Goal: Information Seeking & Learning: Learn about a topic

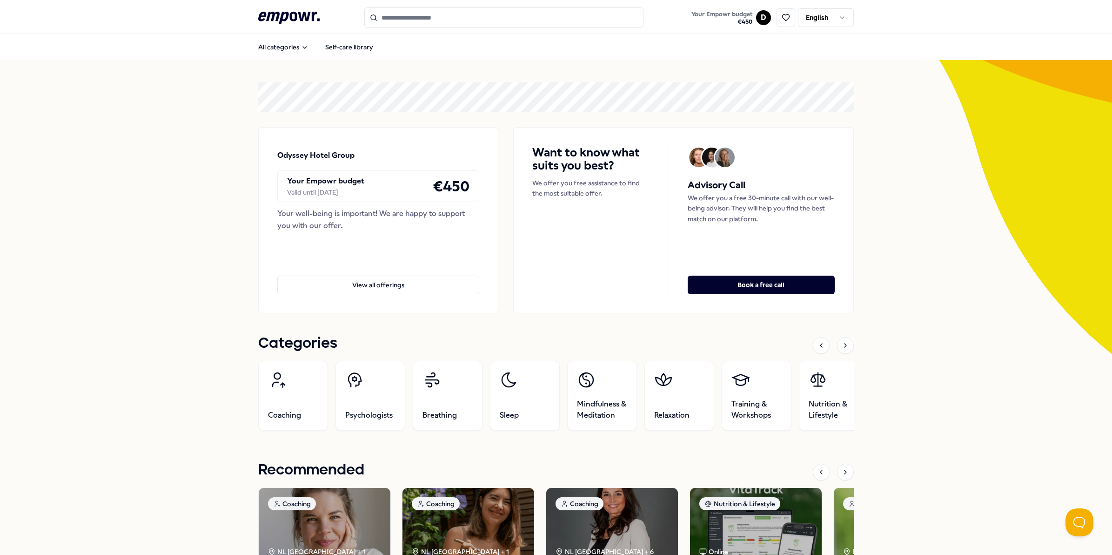
click at [282, 17] on icon at bounding box center [288, 18] width 61 height 12
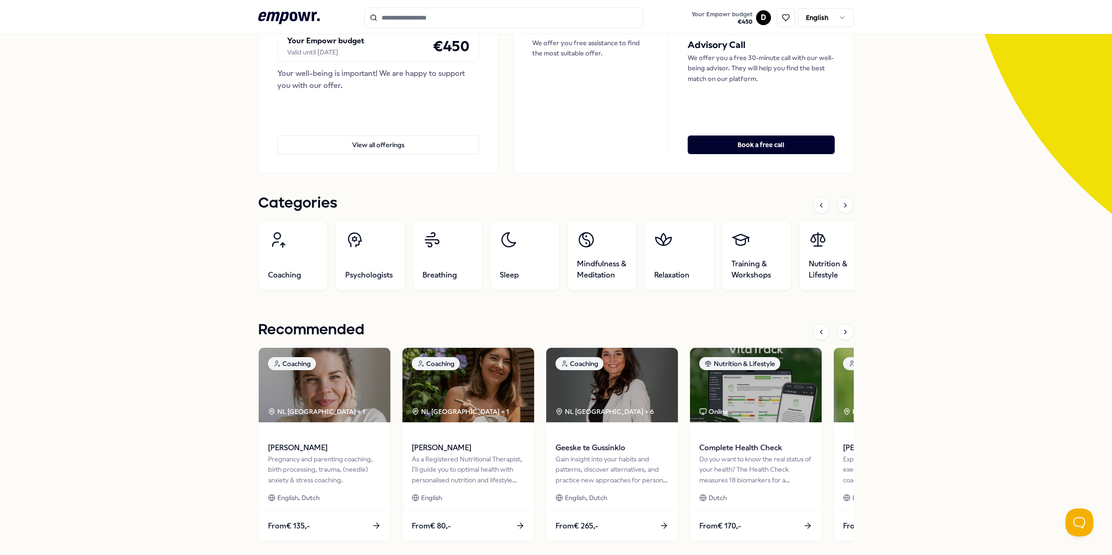
scroll to position [29, 0]
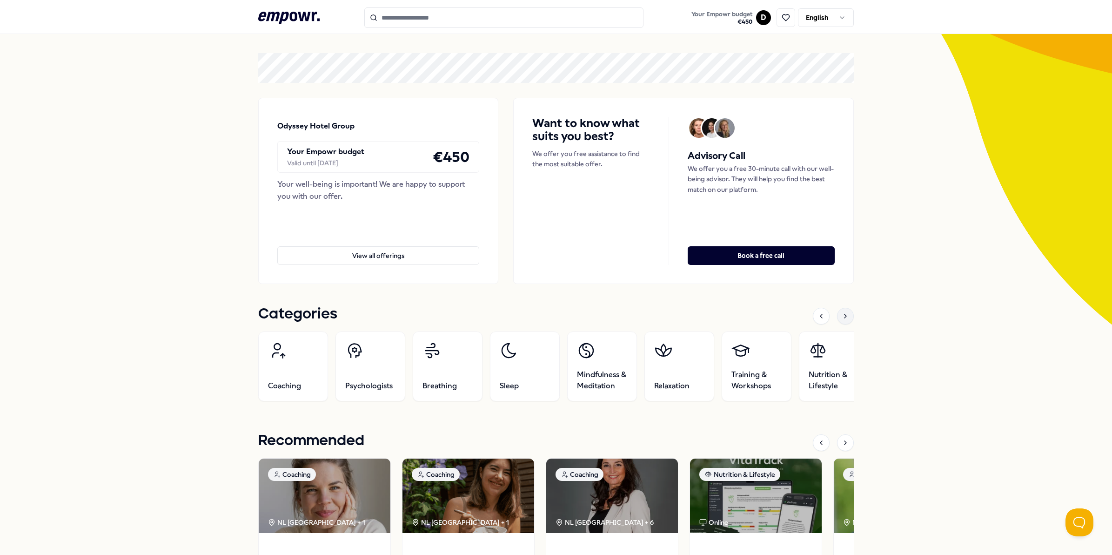
click at [842, 317] on icon at bounding box center [845, 315] width 7 height 7
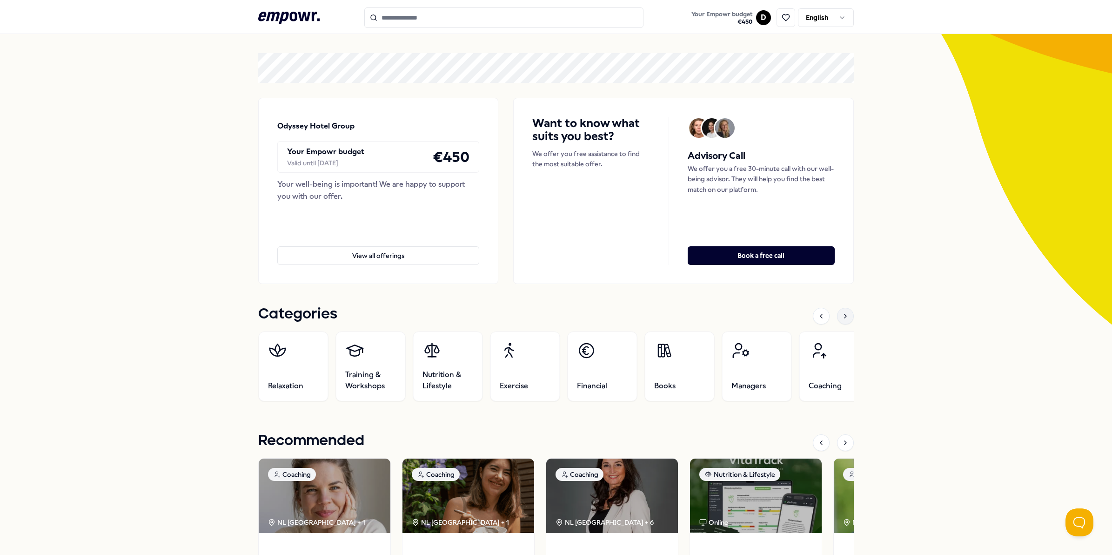
click at [842, 317] on icon at bounding box center [845, 315] width 7 height 7
click at [437, 351] on link "Exercise" at bounding box center [448, 366] width 70 height 70
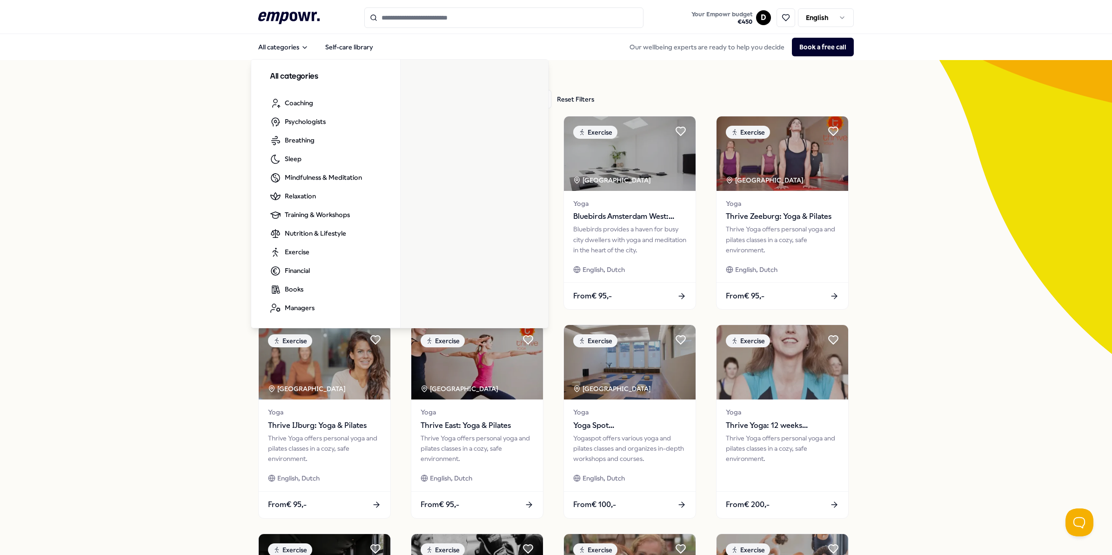
click at [291, 20] on icon at bounding box center [288, 18] width 61 height 12
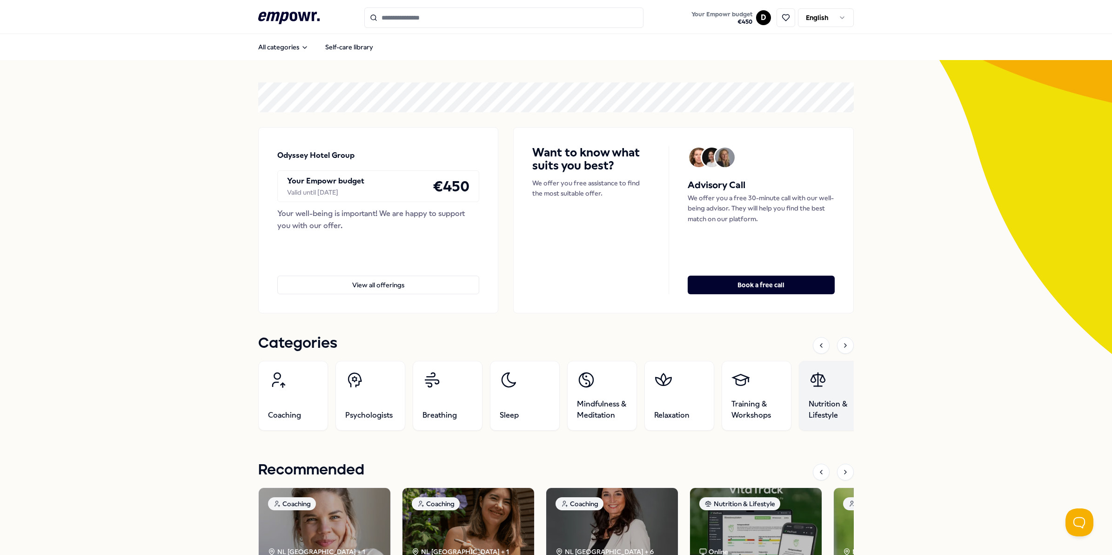
click at [827, 396] on link "Nutrition & Lifestyle" at bounding box center [834, 396] width 70 height 70
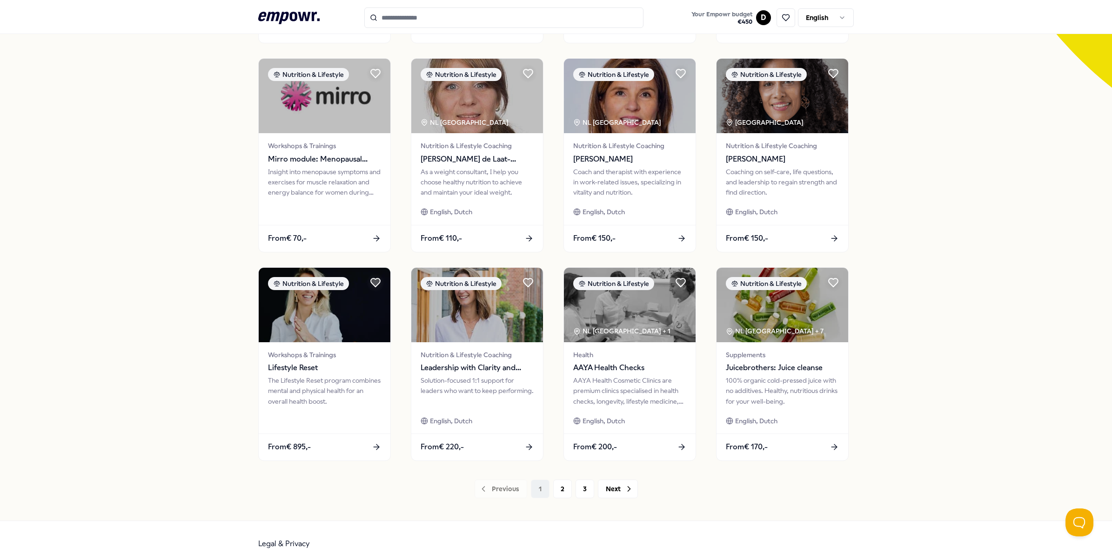
scroll to position [277, 0]
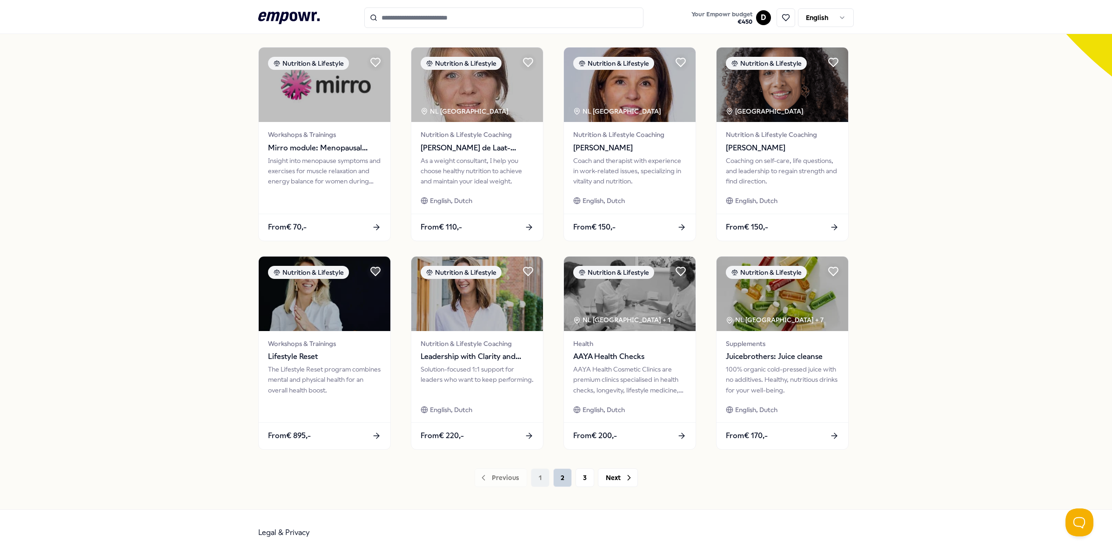
click at [558, 479] on button "2" at bounding box center [562, 477] width 19 height 19
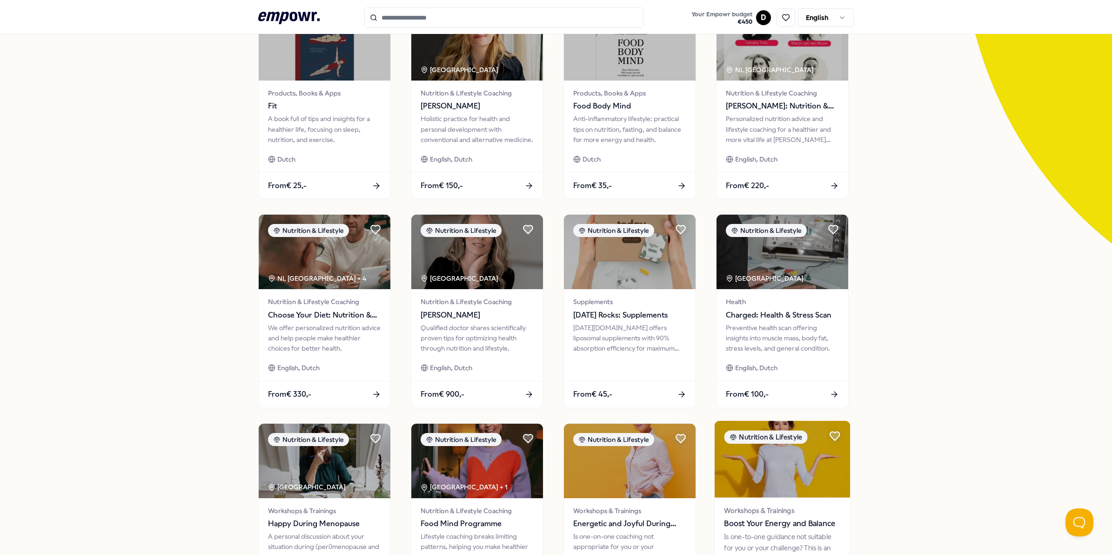
scroll to position [277, 0]
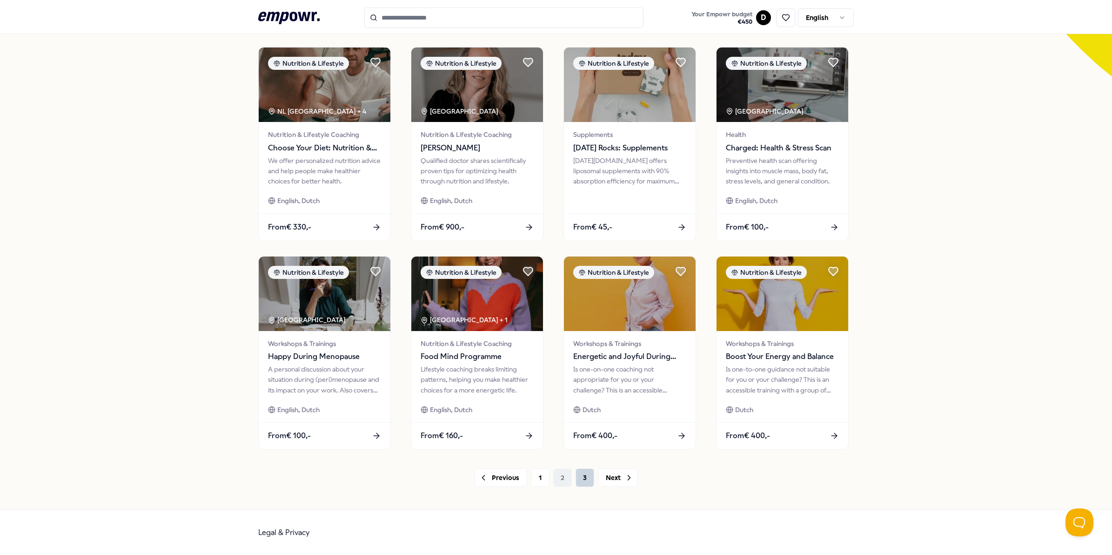
click at [578, 476] on button "3" at bounding box center [585, 477] width 19 height 19
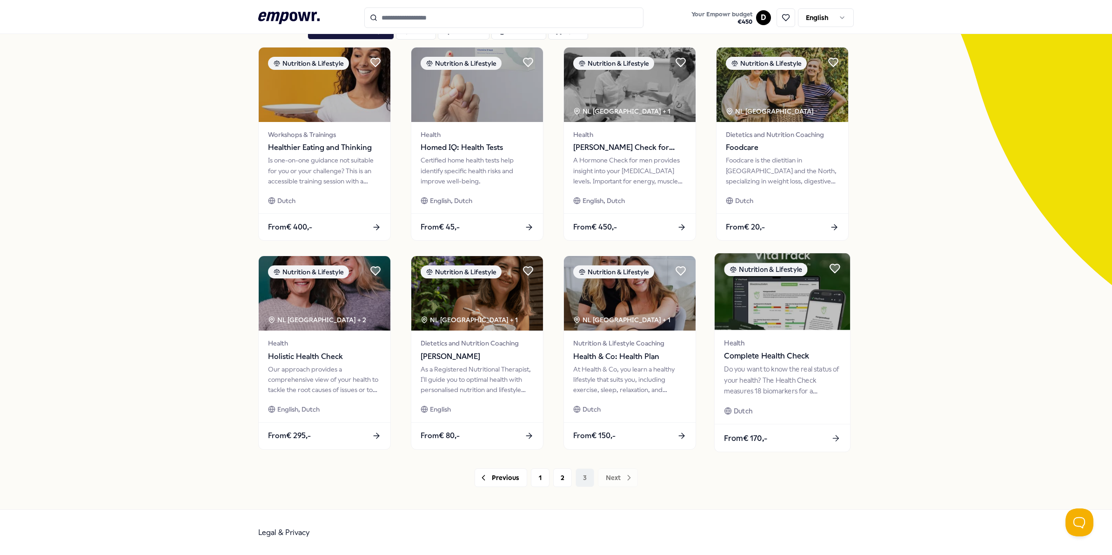
scroll to position [11, 0]
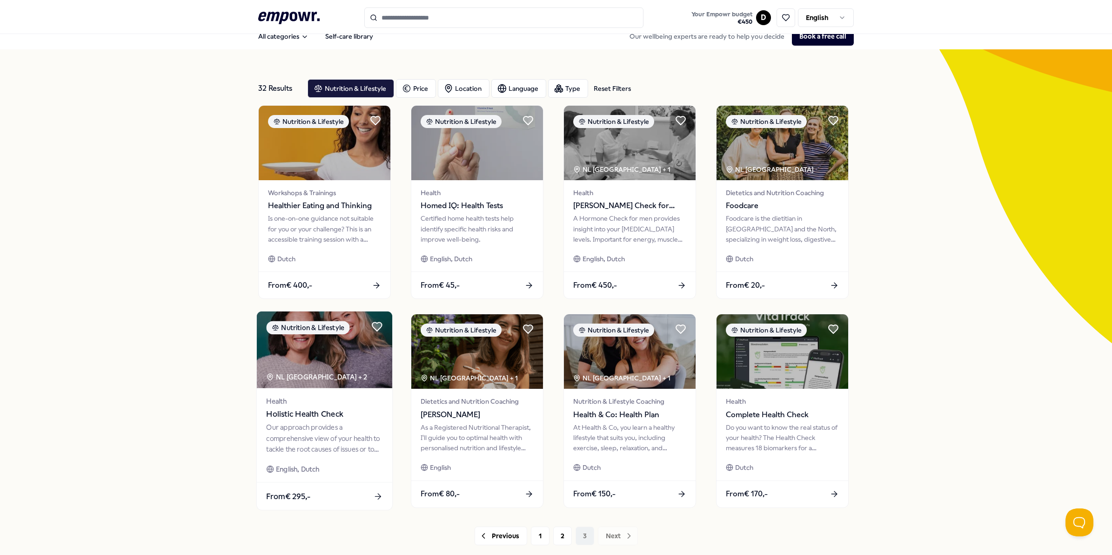
click at [289, 413] on span "Holistic Health Check" at bounding box center [324, 414] width 116 height 12
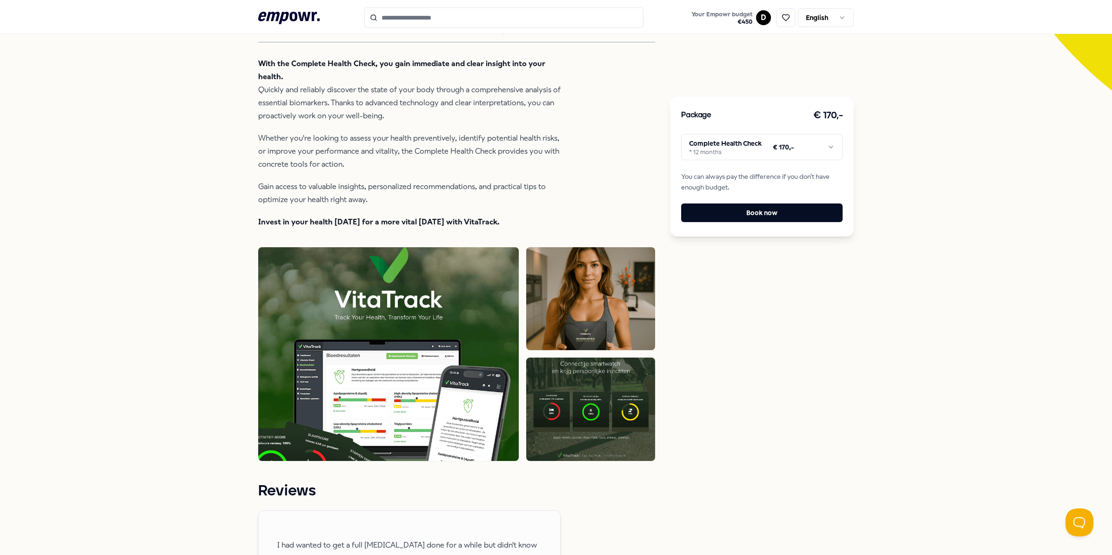
scroll to position [14, 0]
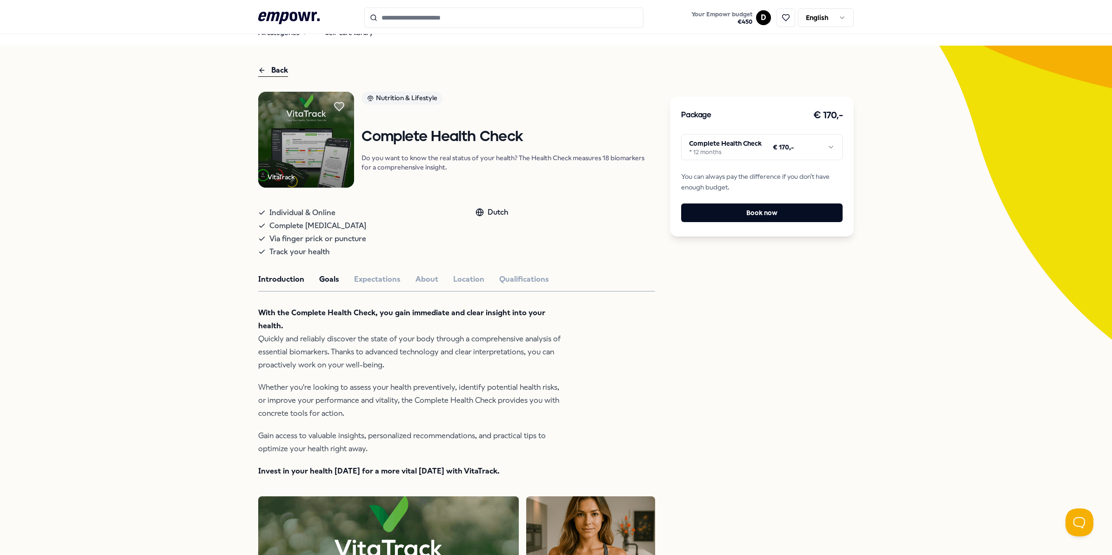
click at [319, 281] on button "Goals" at bounding box center [329, 279] width 20 height 12
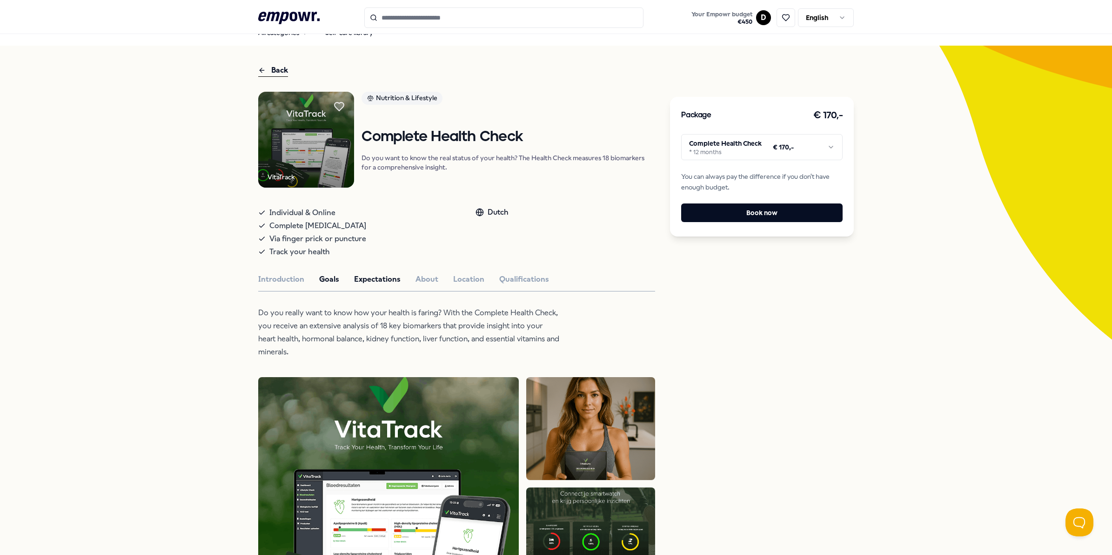
click at [361, 280] on button "Expectations" at bounding box center [377, 279] width 47 height 12
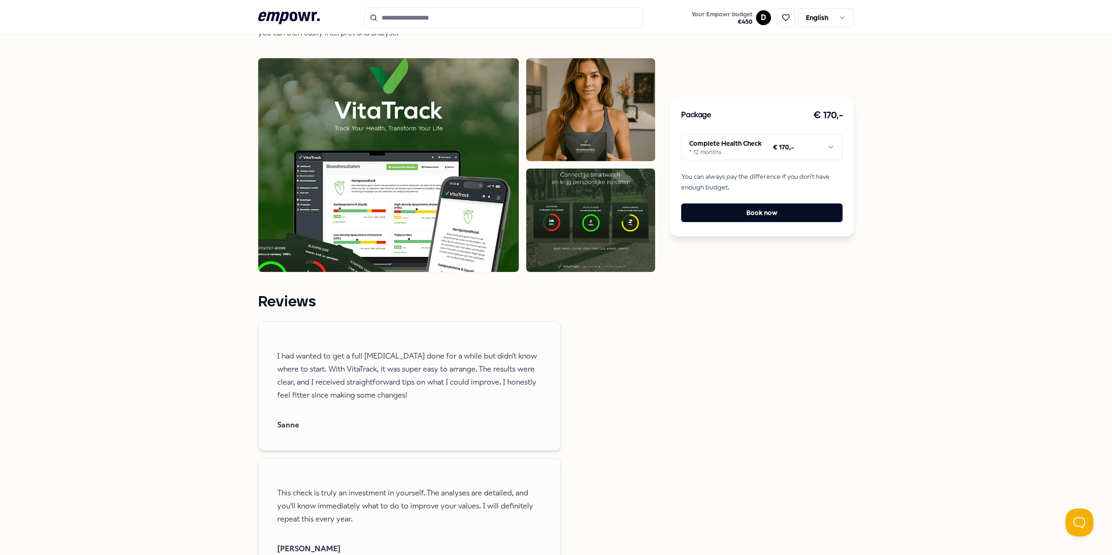
scroll to position [247, 0]
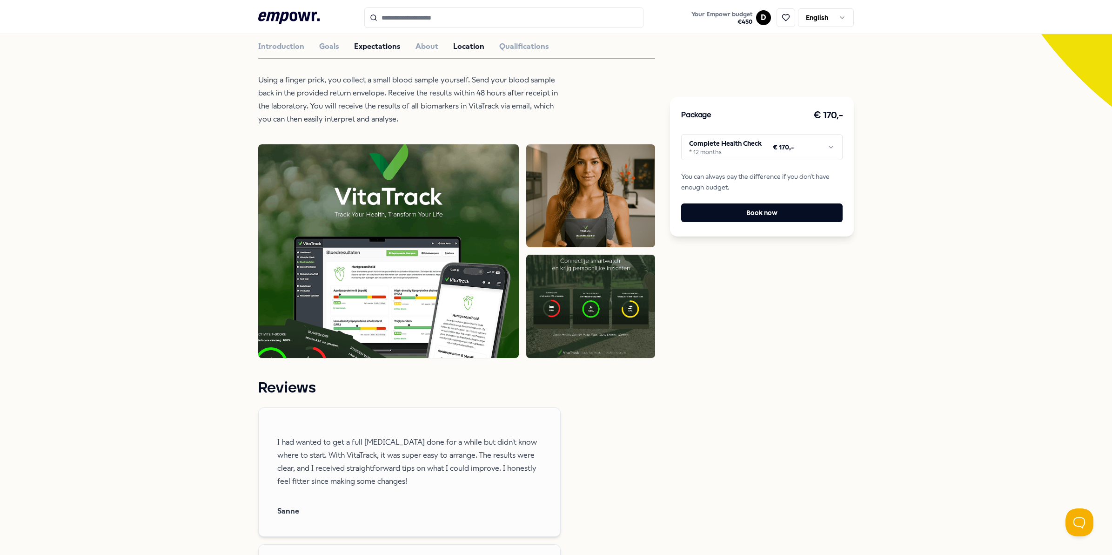
click at [461, 45] on button "Location" at bounding box center [468, 46] width 31 height 12
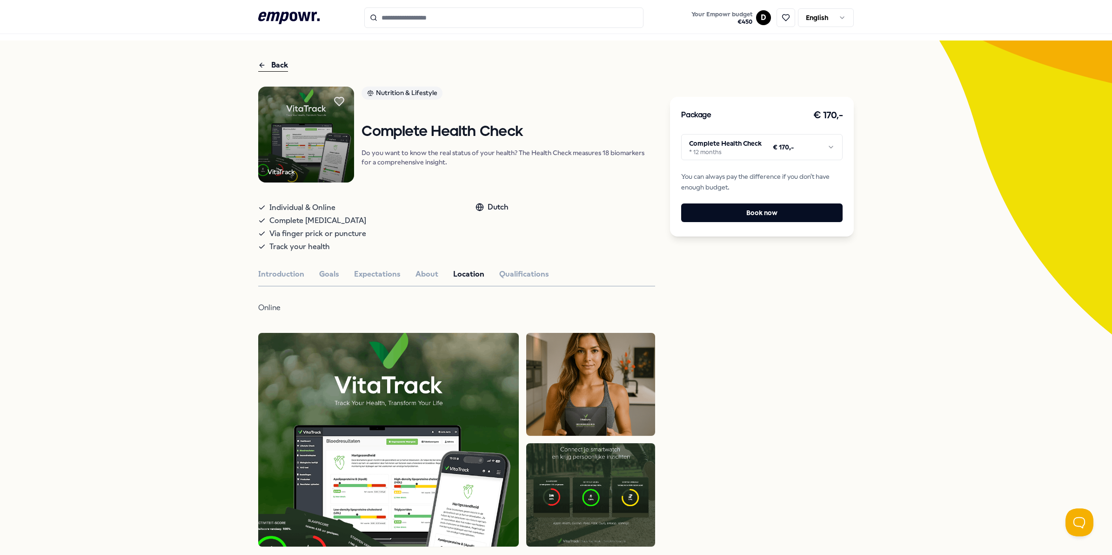
scroll to position [14, 0]
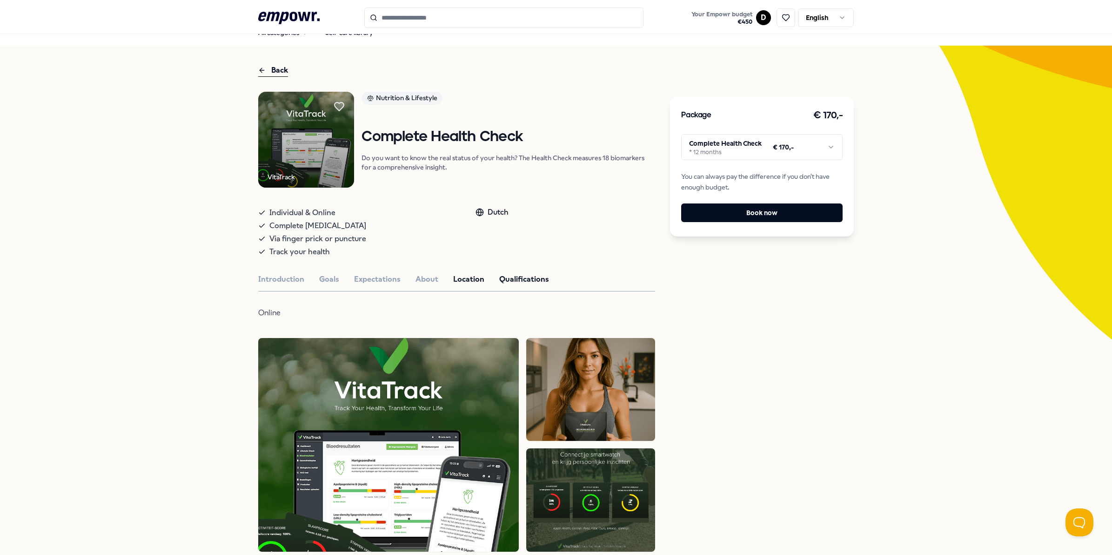
click at [520, 278] on button "Qualifications" at bounding box center [524, 279] width 50 height 12
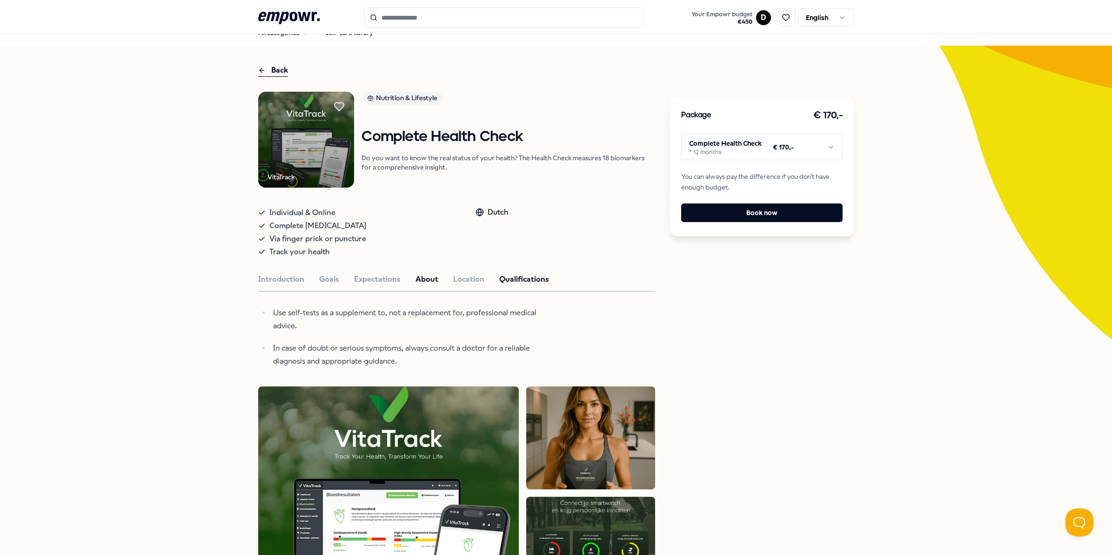
click at [416, 280] on button "About" at bounding box center [427, 279] width 23 height 12
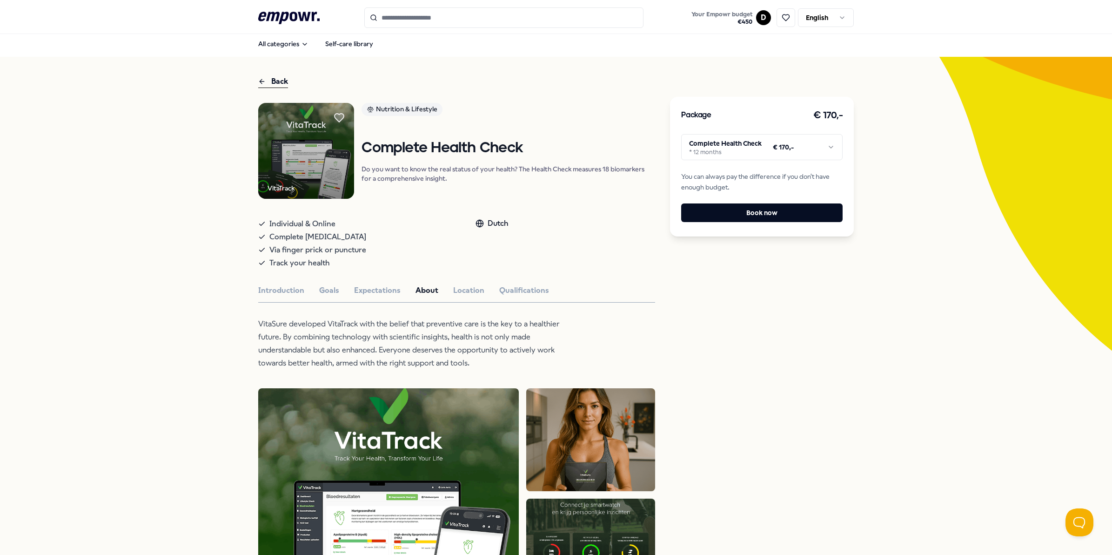
scroll to position [0, 0]
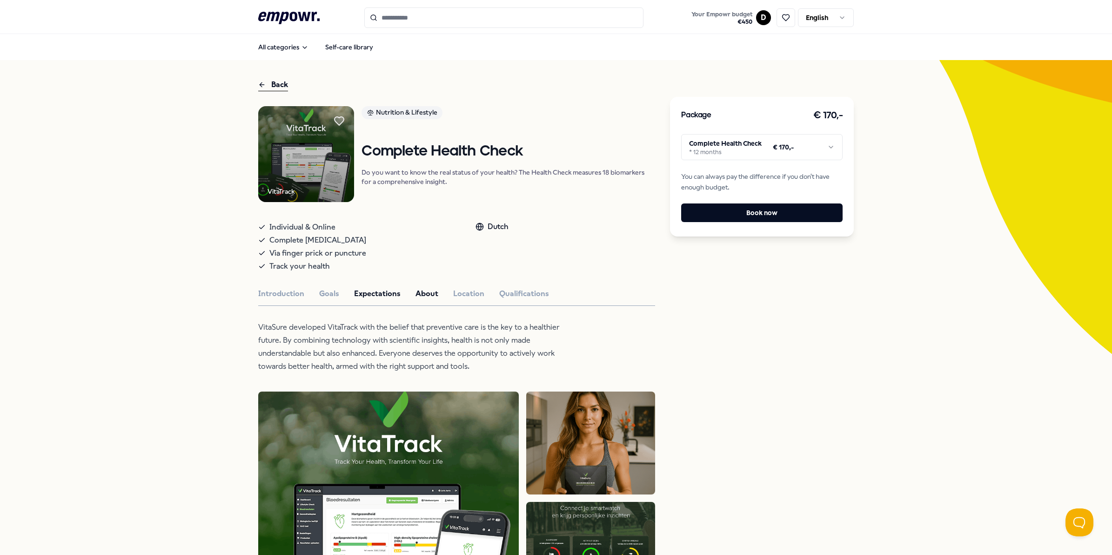
click at [355, 292] on button "Expectations" at bounding box center [377, 294] width 47 height 12
click at [322, 291] on button "Goals" at bounding box center [329, 294] width 20 height 12
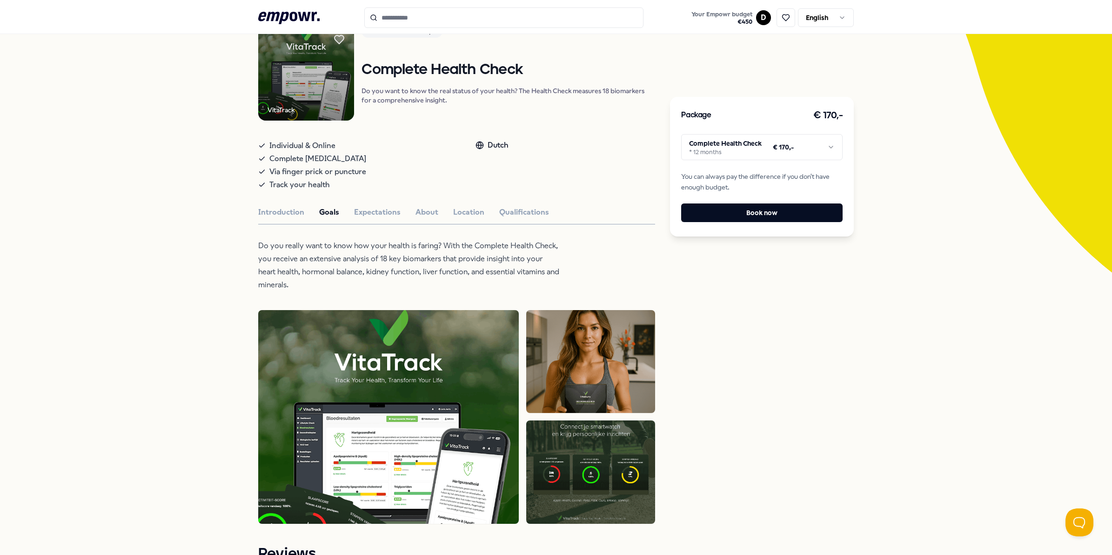
scroll to position [175, 0]
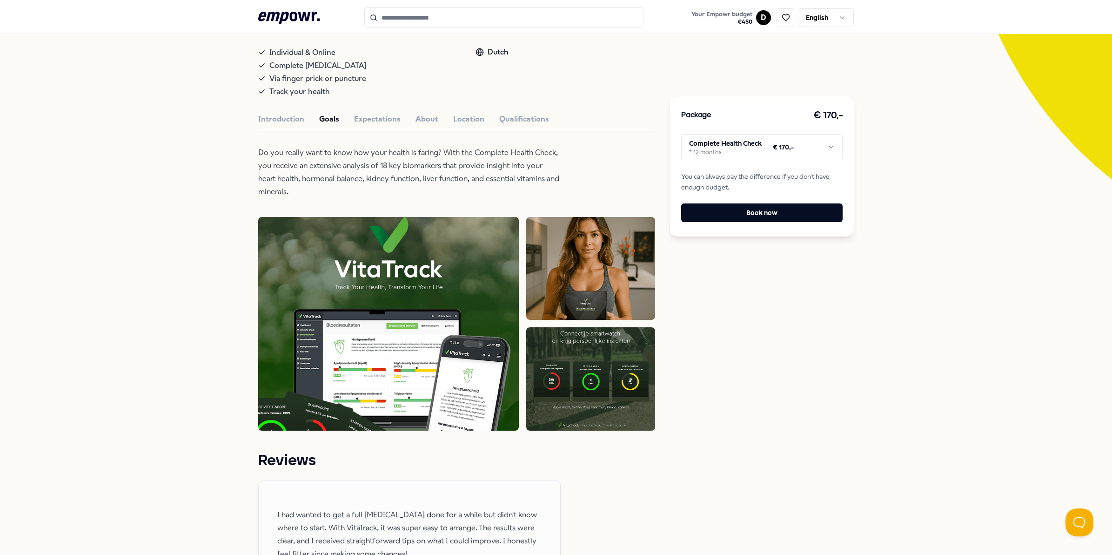
click at [512, 413] on img at bounding box center [388, 324] width 261 height 214
click at [277, 115] on button "Introduction" at bounding box center [281, 119] width 46 height 12
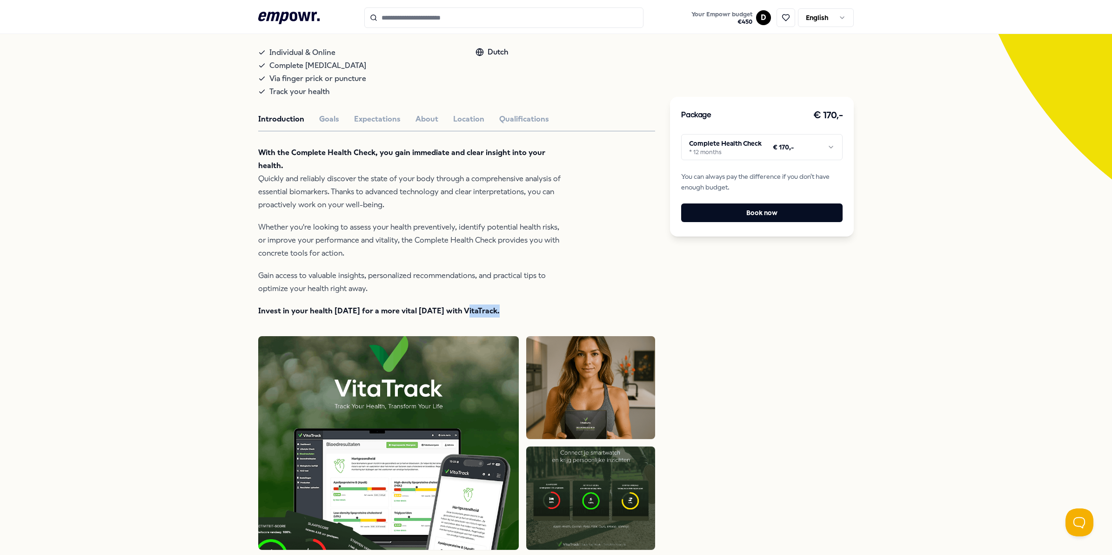
drag, startPoint x: 459, startPoint y: 310, endPoint x: 491, endPoint y: 311, distance: 32.1
click at [491, 311] on strong "Invest in your health [DATE] for a more vital [DATE] with VitaTrack." at bounding box center [379, 310] width 242 height 9
copy strong "VitaTrack"
click at [278, 16] on icon at bounding box center [288, 18] width 61 height 12
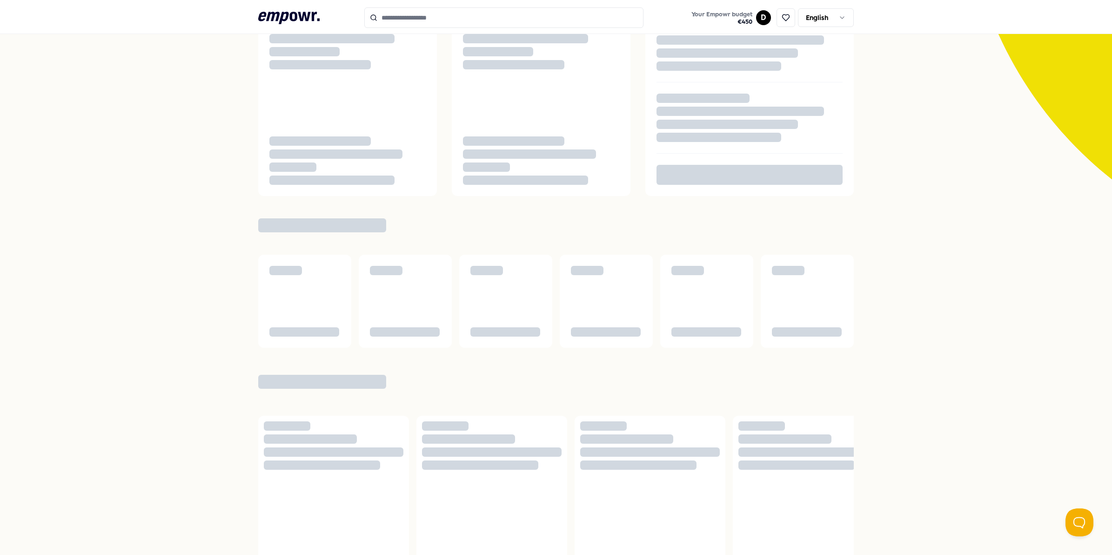
scroll to position [60, 0]
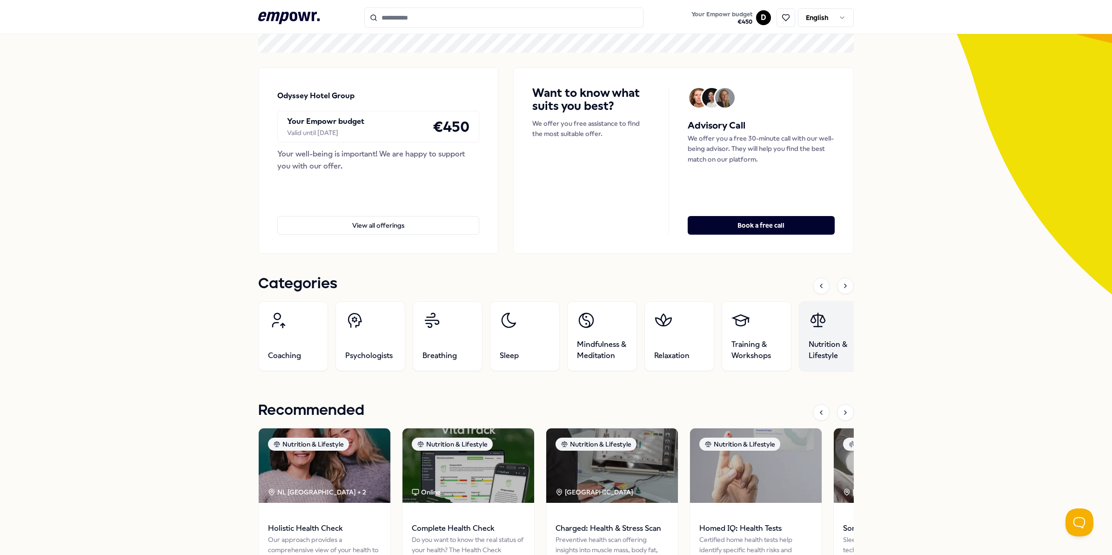
click at [822, 326] on icon at bounding box center [818, 320] width 19 height 19
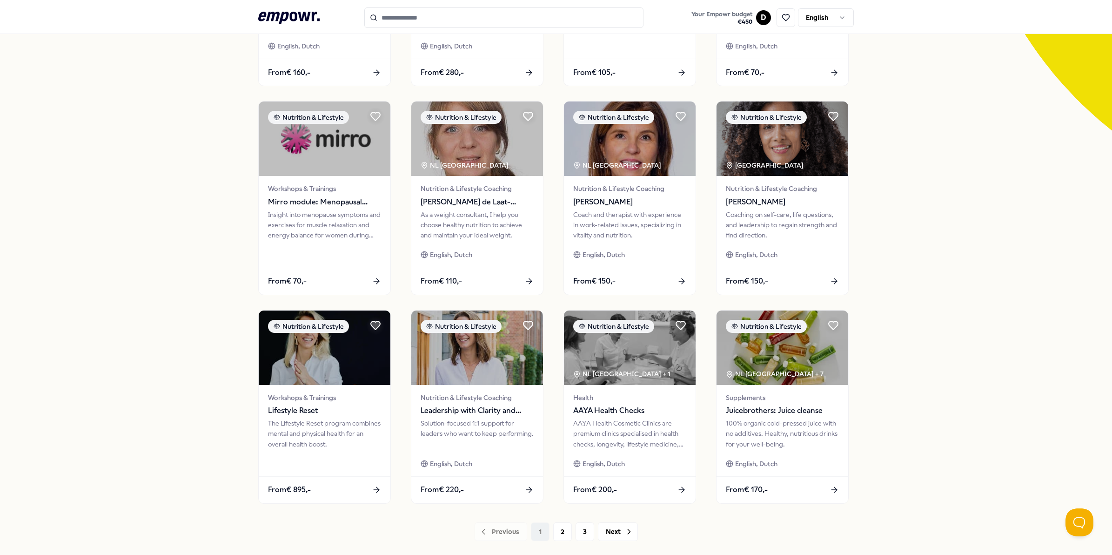
scroll to position [277, 0]
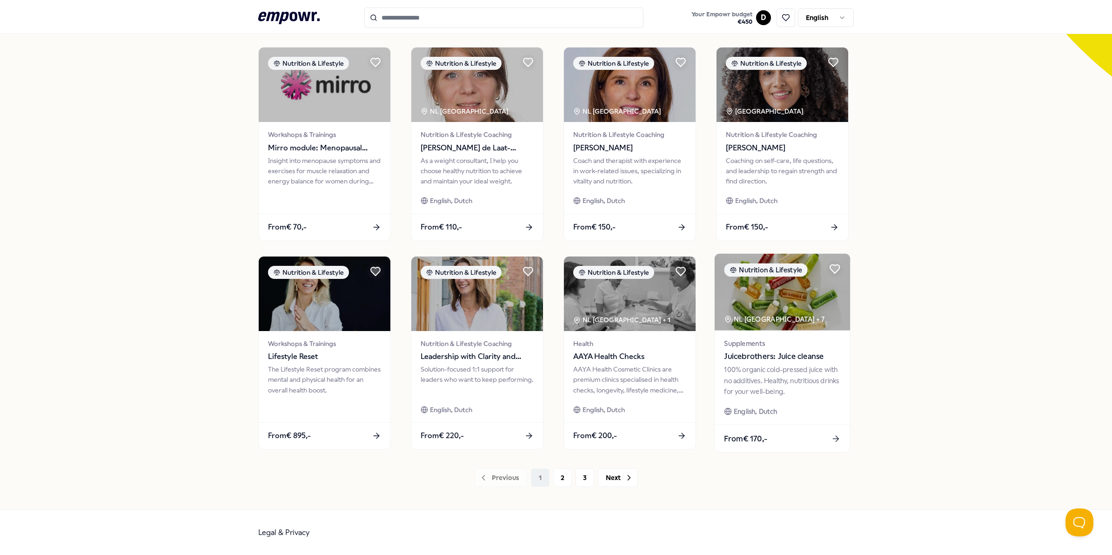
click at [778, 295] on img at bounding box center [782, 292] width 135 height 77
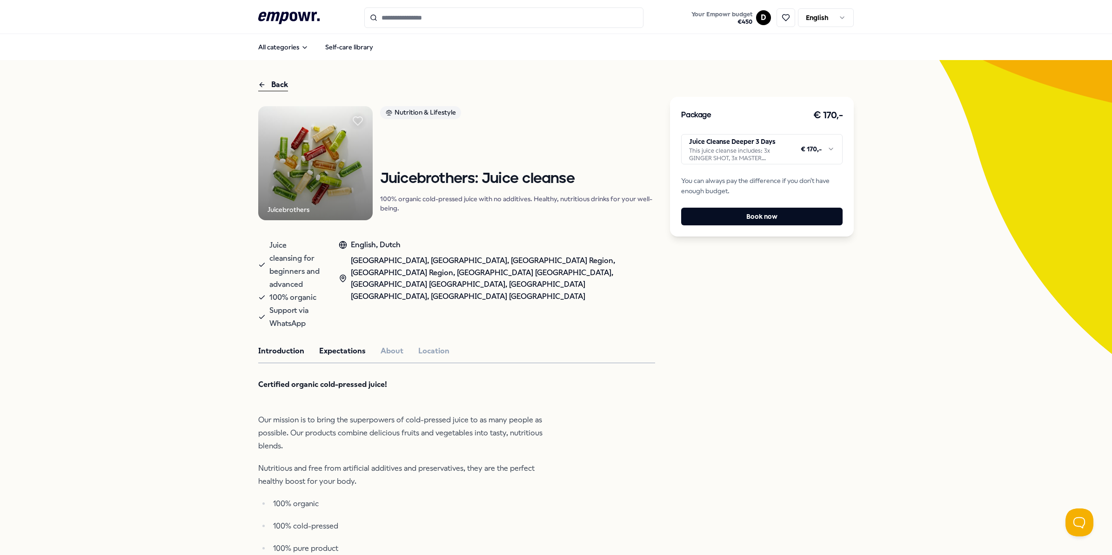
click at [336, 345] on button "Expectations" at bounding box center [342, 351] width 47 height 12
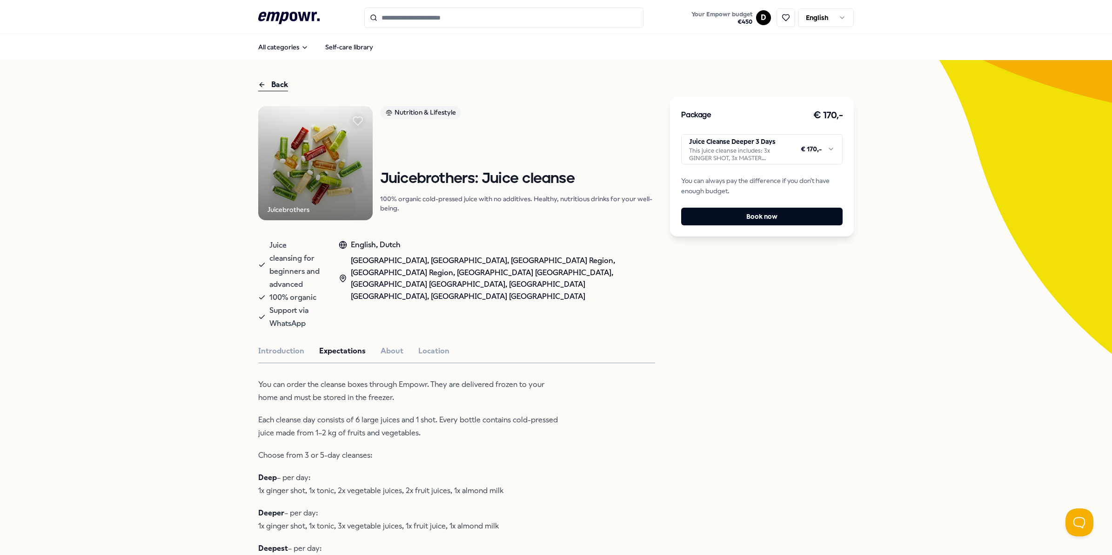
click at [287, 18] on icon at bounding box center [288, 18] width 61 height 12
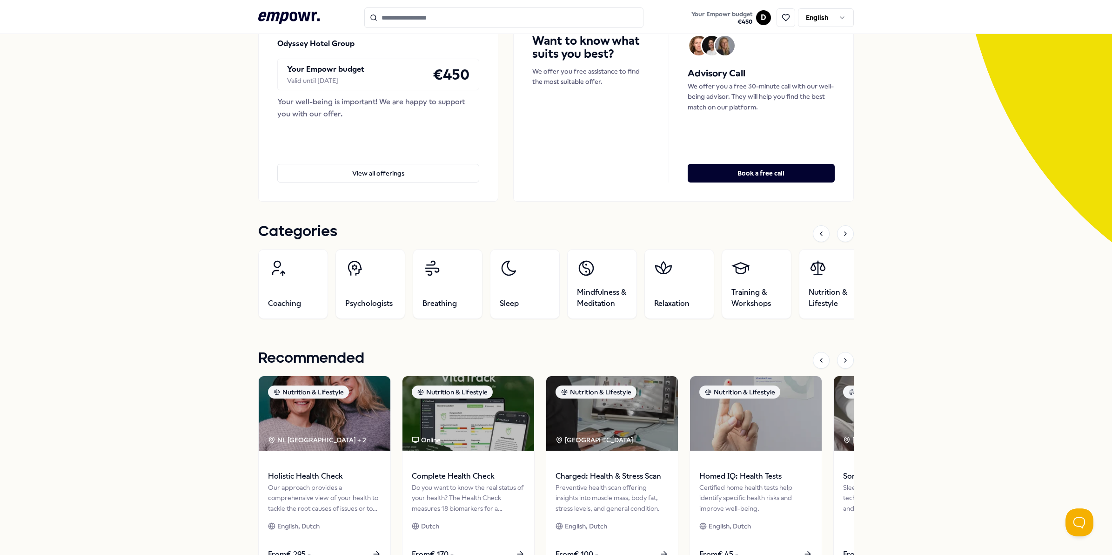
scroll to position [116, 0]
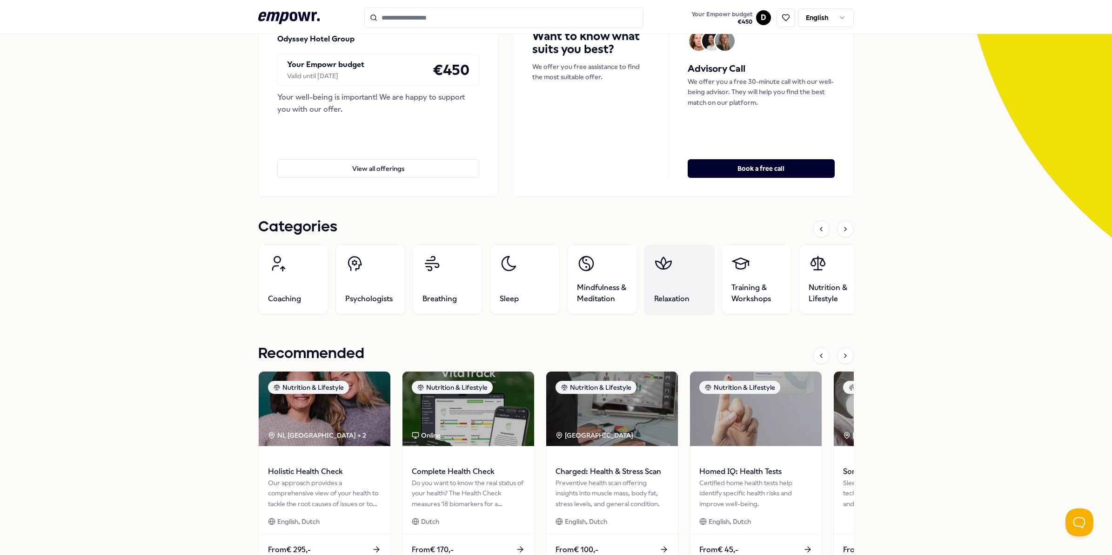
click at [663, 282] on link "Relaxation" at bounding box center [680, 279] width 70 height 70
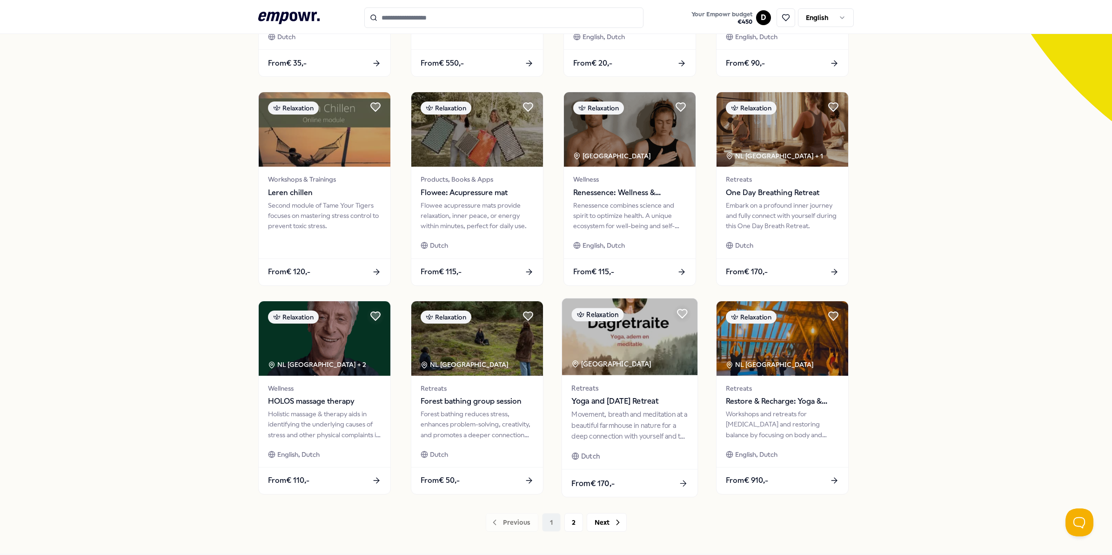
click at [638, 336] on img at bounding box center [629, 336] width 135 height 77
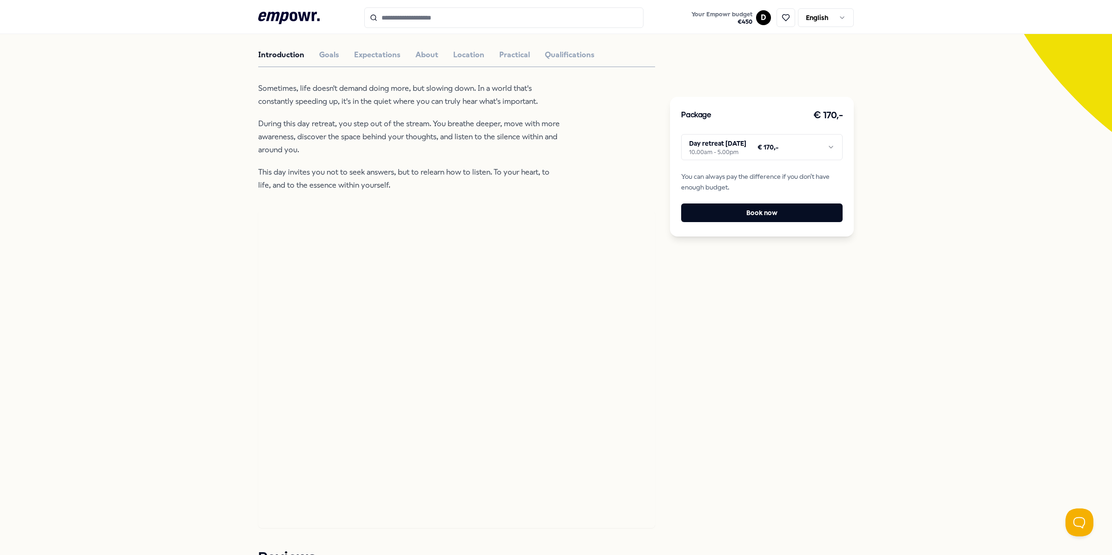
scroll to position [176, 0]
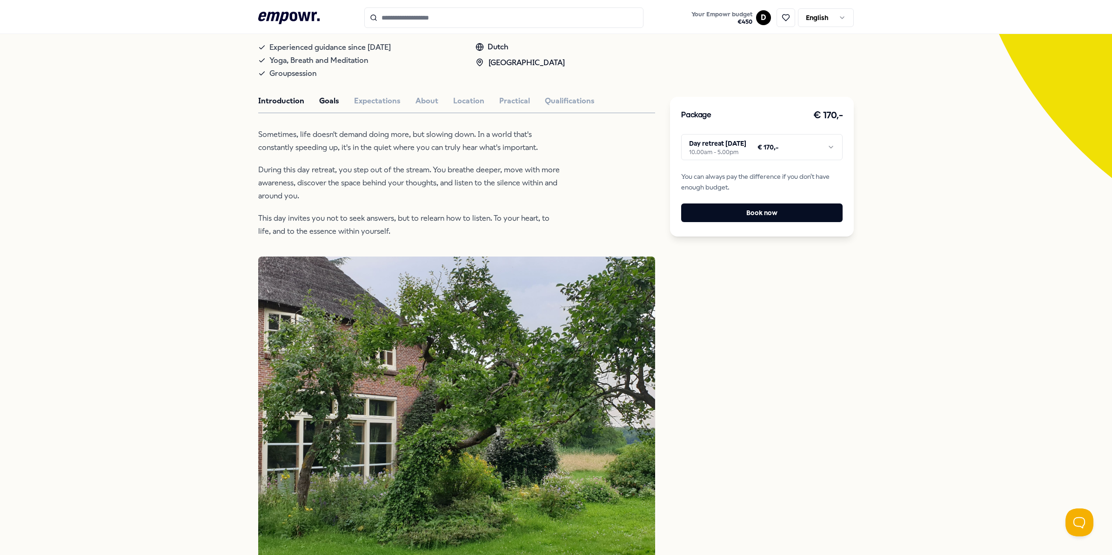
click at [324, 105] on button "Goals" at bounding box center [329, 101] width 20 height 12
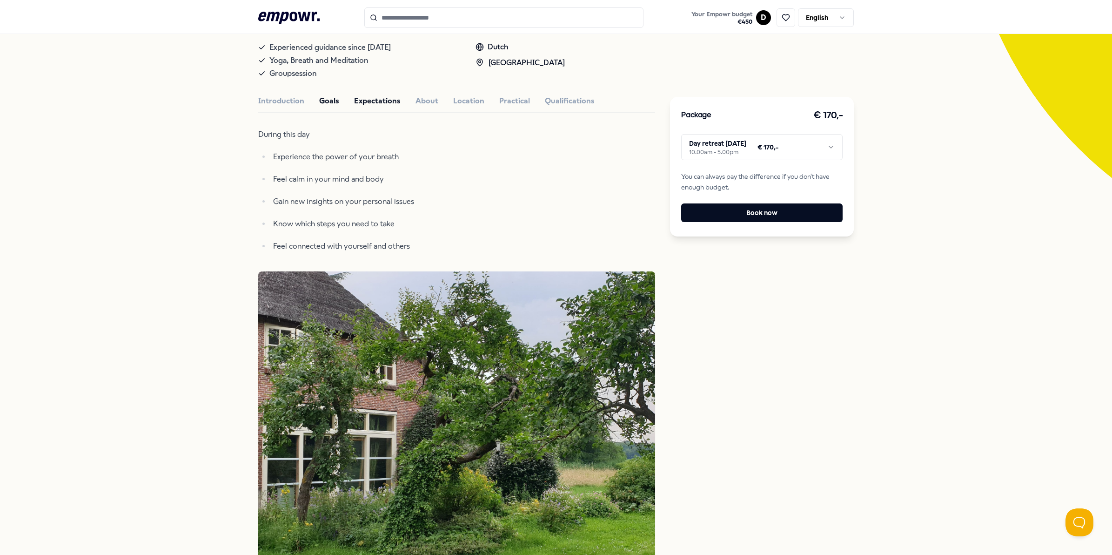
click at [377, 98] on button "Expectations" at bounding box center [377, 101] width 47 height 12
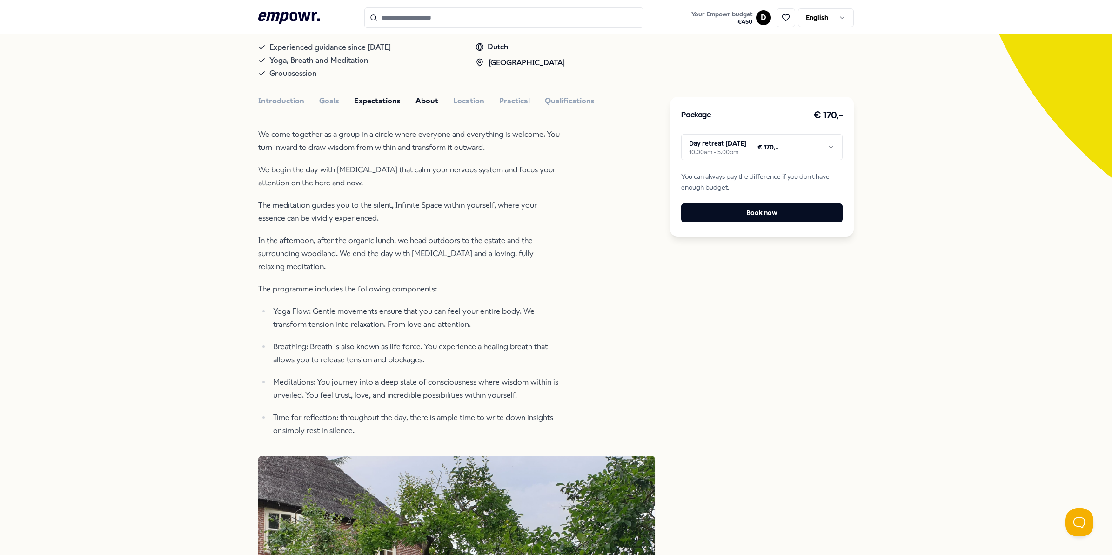
click at [422, 102] on button "About" at bounding box center [427, 101] width 23 height 12
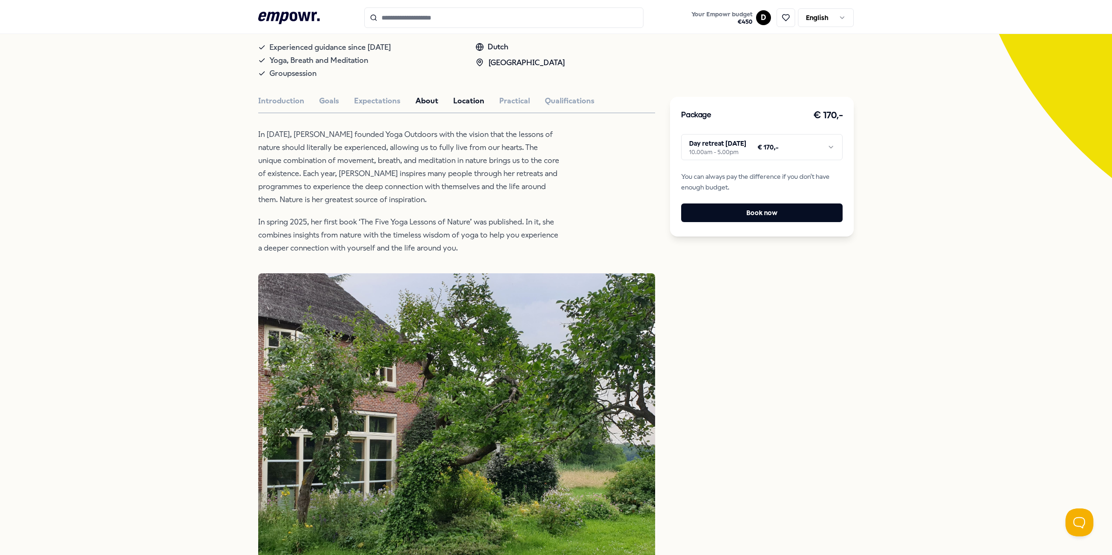
click at [461, 100] on button "Location" at bounding box center [468, 101] width 31 height 12
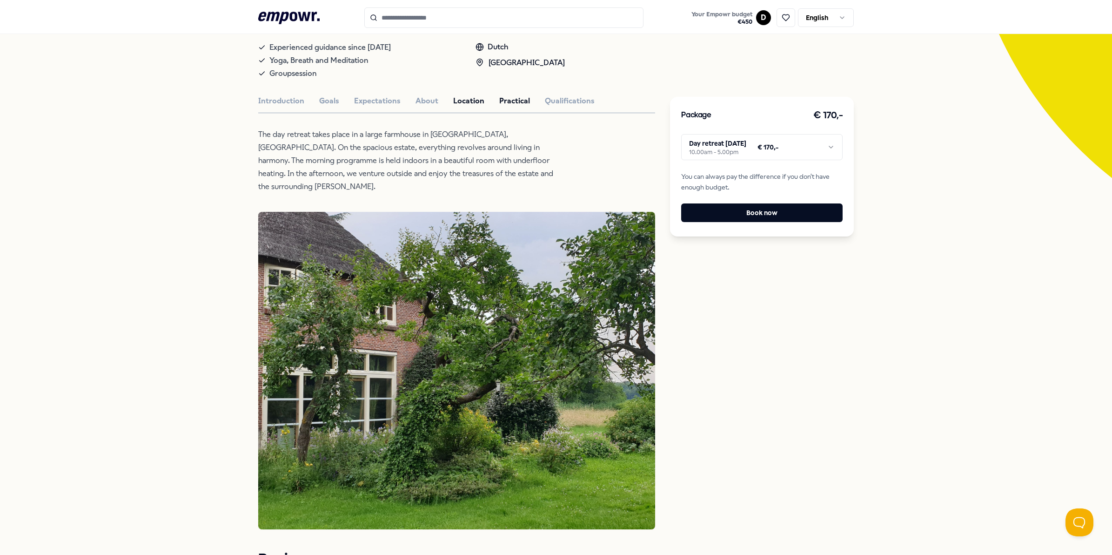
click at [506, 98] on button "Practical" at bounding box center [514, 101] width 31 height 12
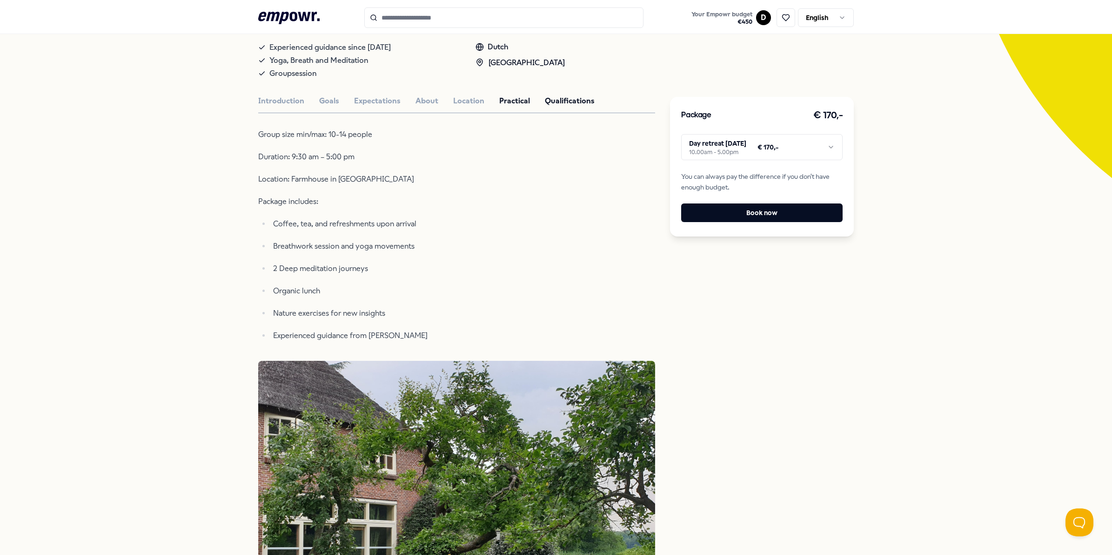
click at [561, 101] on button "Qualifications" at bounding box center [570, 101] width 50 height 12
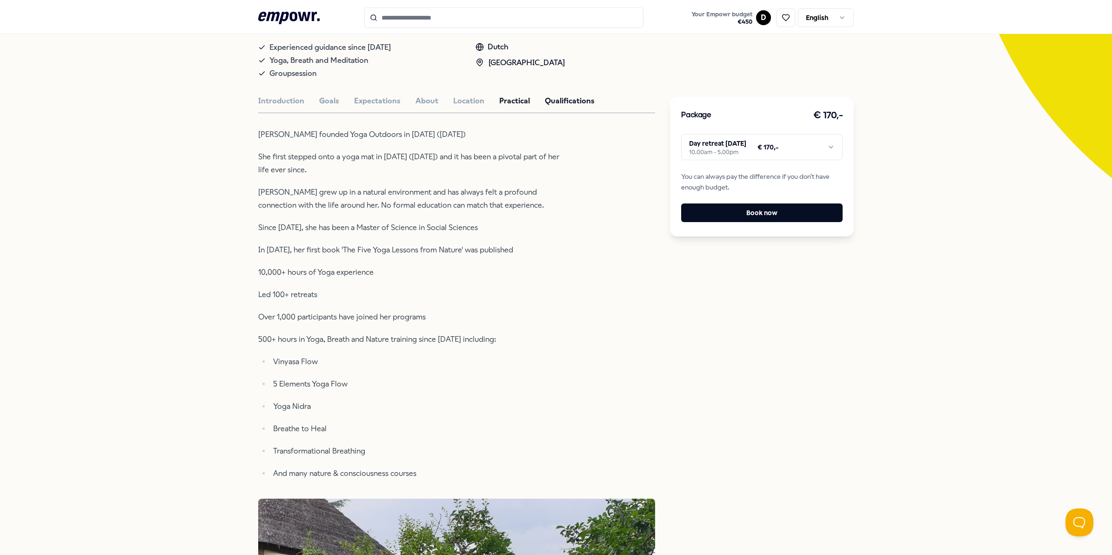
click at [507, 97] on button "Practical" at bounding box center [514, 101] width 31 height 12
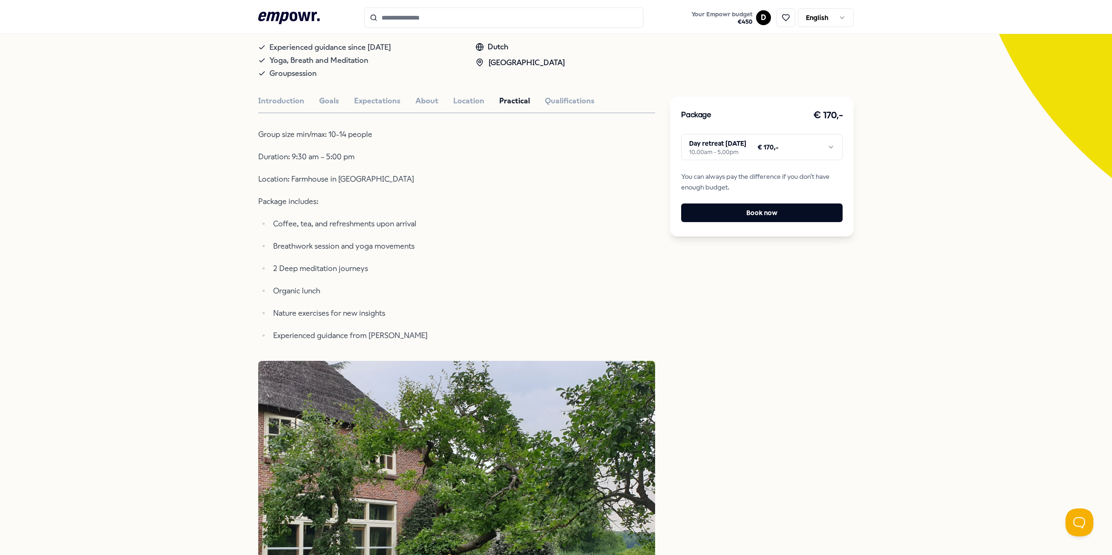
click at [289, 17] on icon ".empowr-logo_svg__cls-1{fill:#03032f}" at bounding box center [288, 17] width 61 height 17
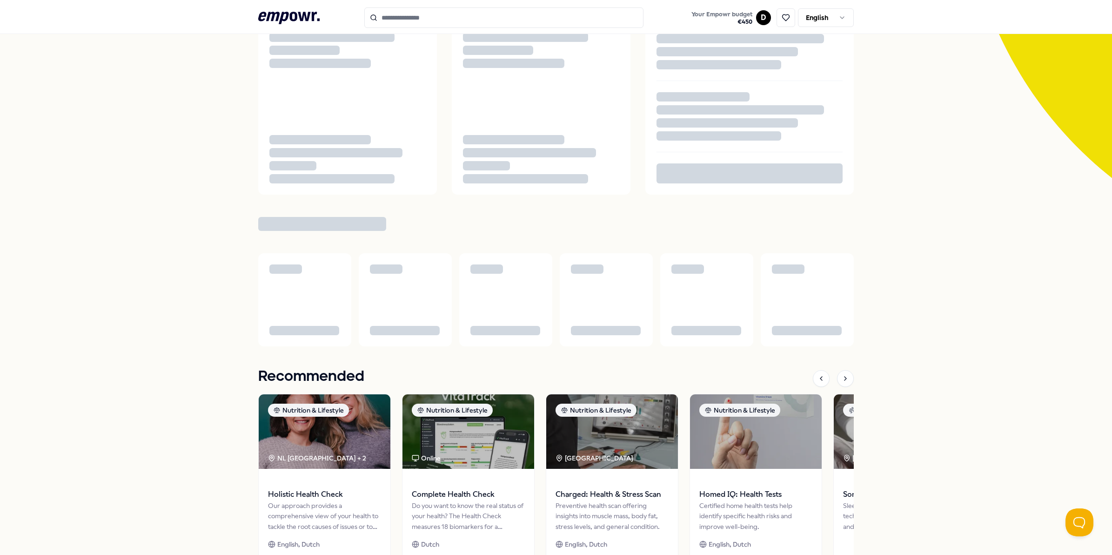
scroll to position [60, 0]
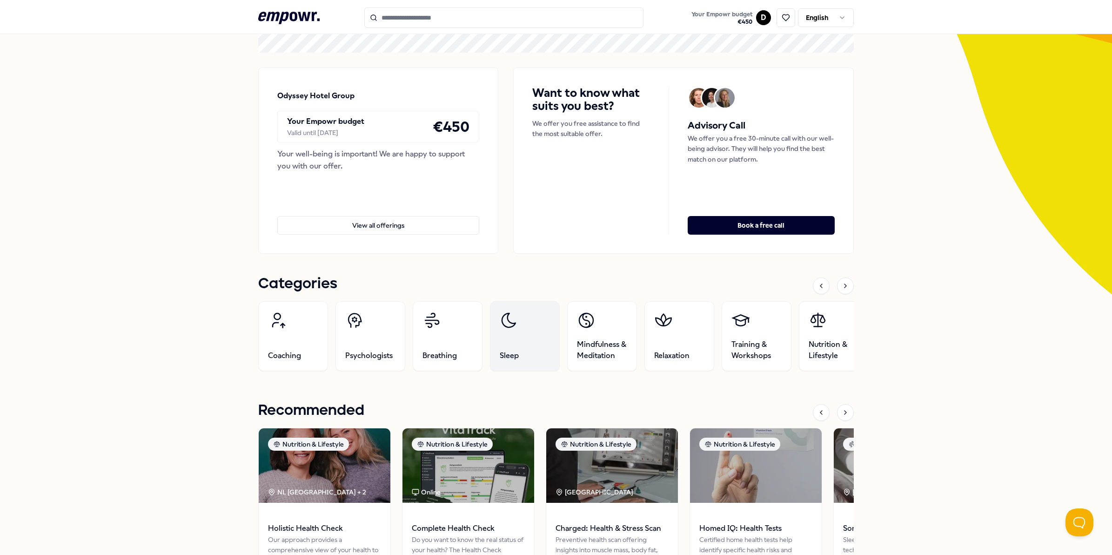
click at [500, 331] on link "Sleep" at bounding box center [525, 336] width 70 height 70
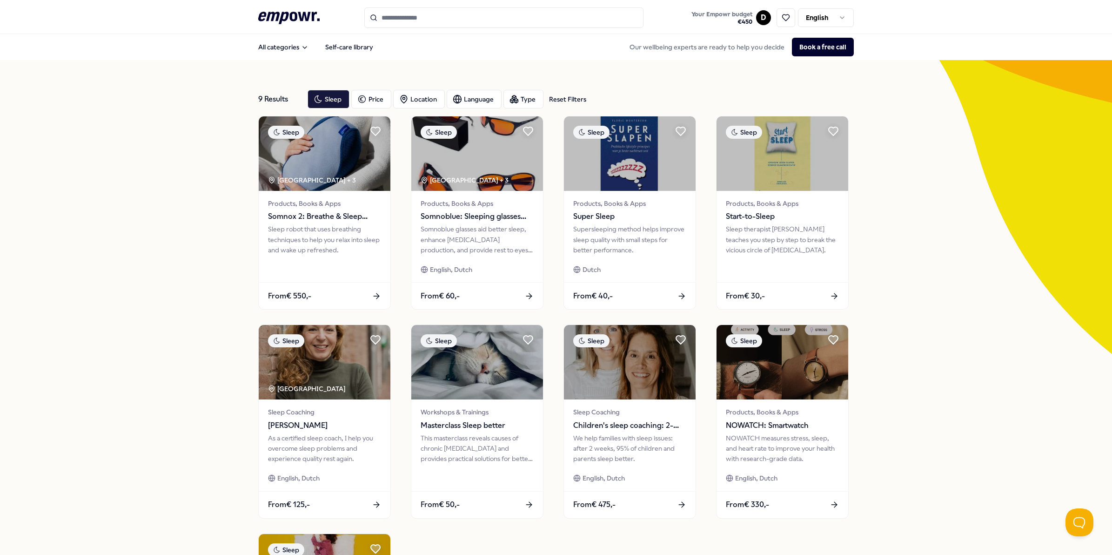
click at [278, 13] on icon at bounding box center [288, 18] width 61 height 12
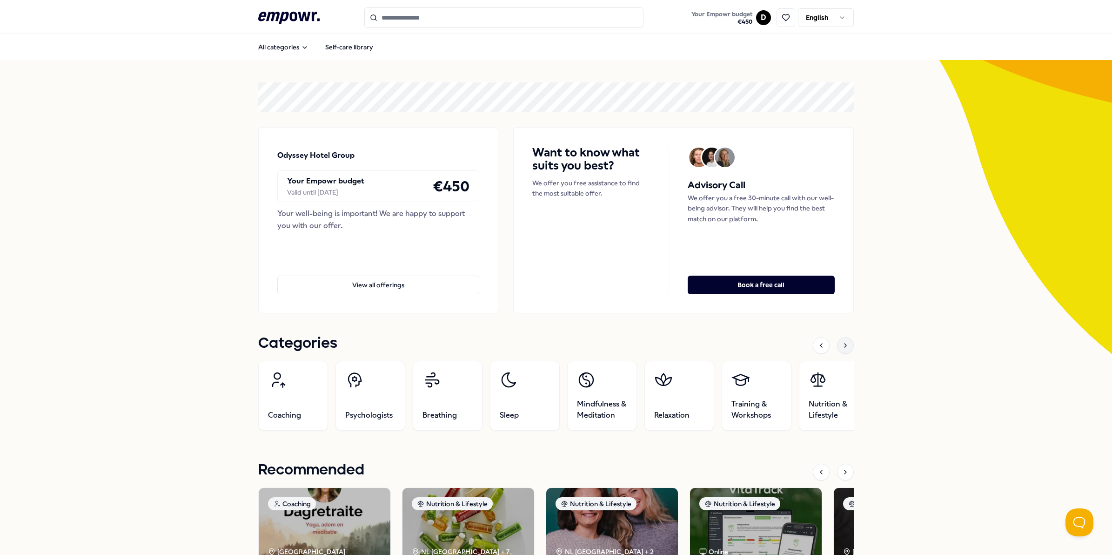
click at [842, 348] on icon at bounding box center [845, 345] width 7 height 7
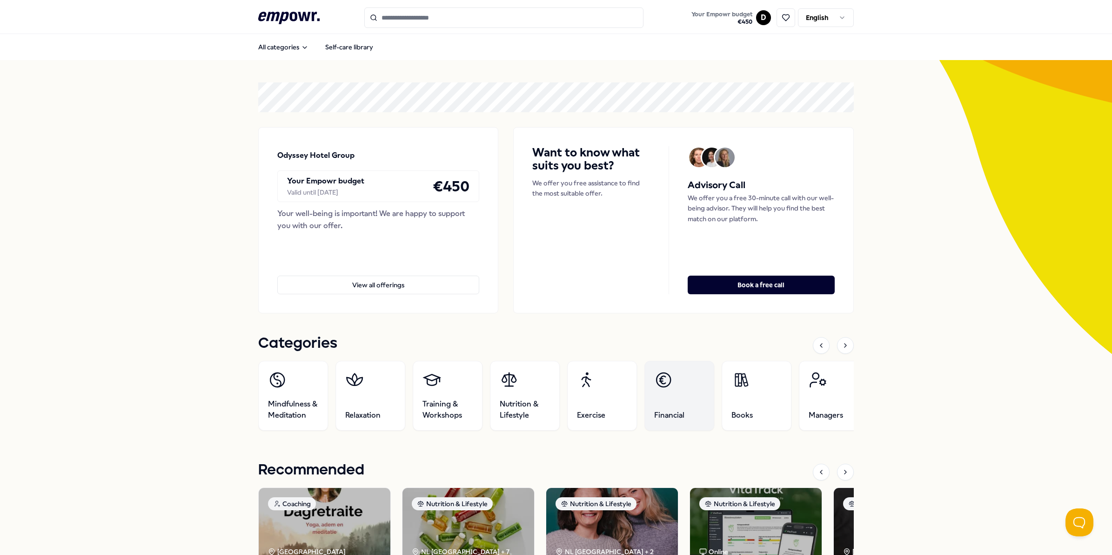
click at [661, 398] on link "Financial" at bounding box center [680, 396] width 70 height 70
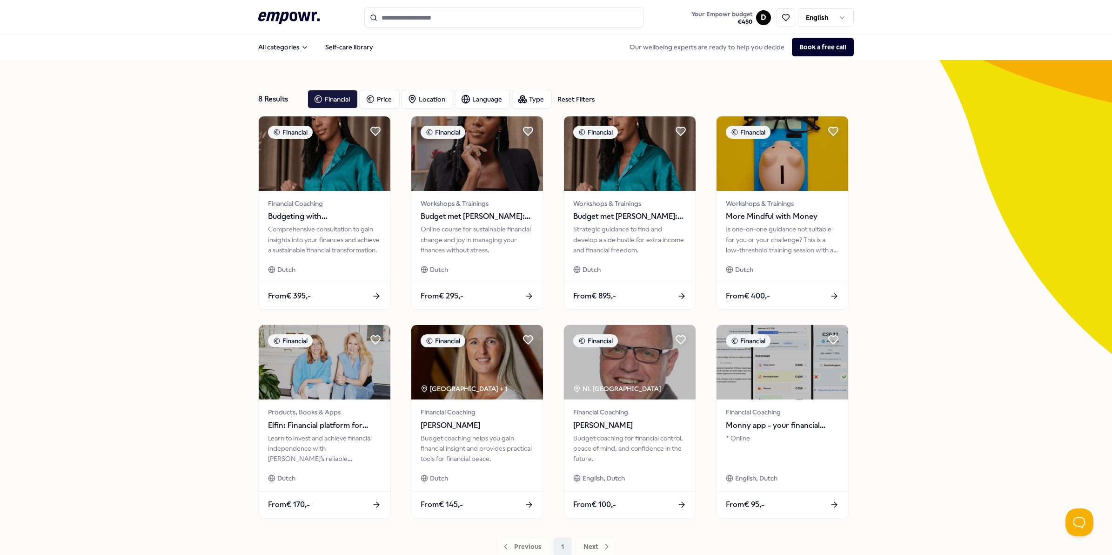
click at [282, 12] on icon at bounding box center [288, 18] width 61 height 12
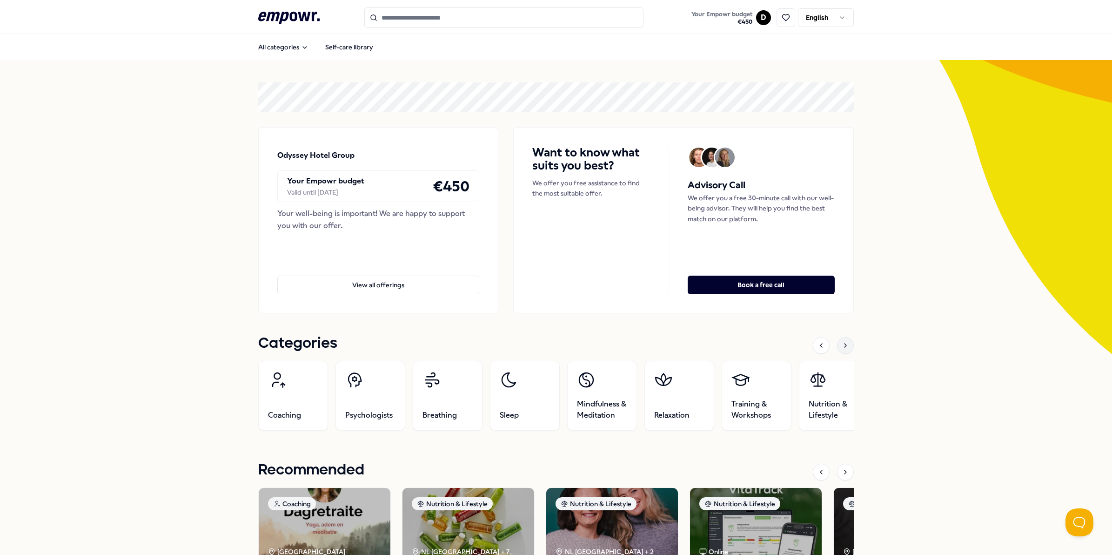
click at [843, 343] on icon at bounding box center [845, 345] width 7 height 7
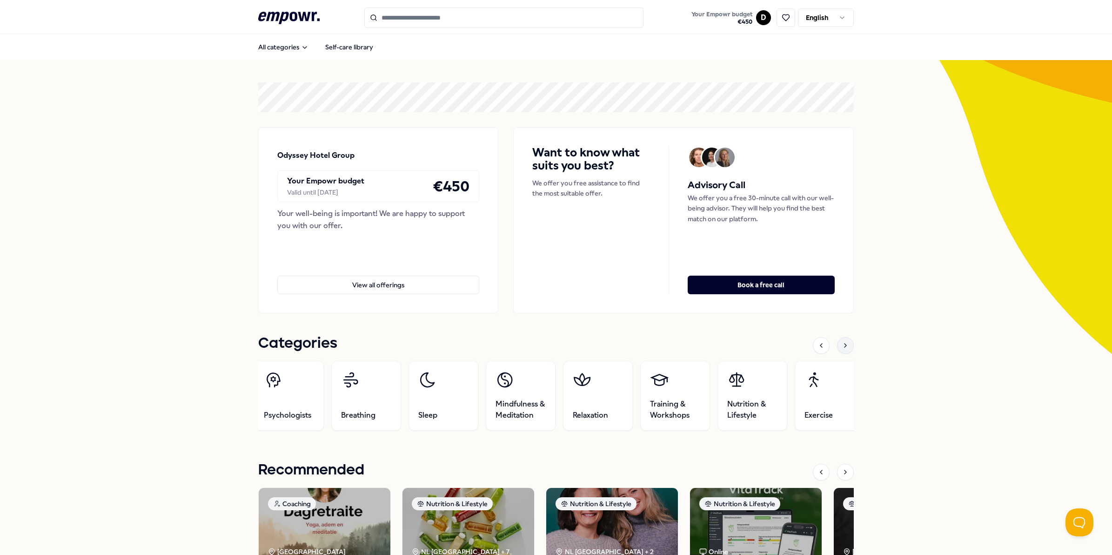
click at [843, 343] on icon at bounding box center [845, 345] width 7 height 7
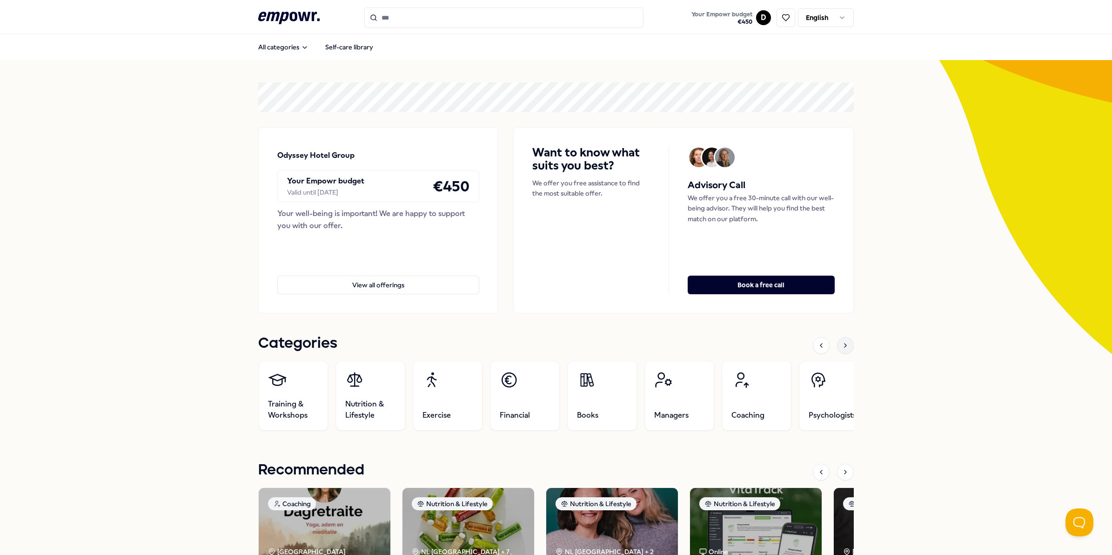
click at [843, 343] on icon at bounding box center [845, 345] width 7 height 7
click at [360, 401] on link "Managers" at bounding box center [371, 396] width 70 height 70
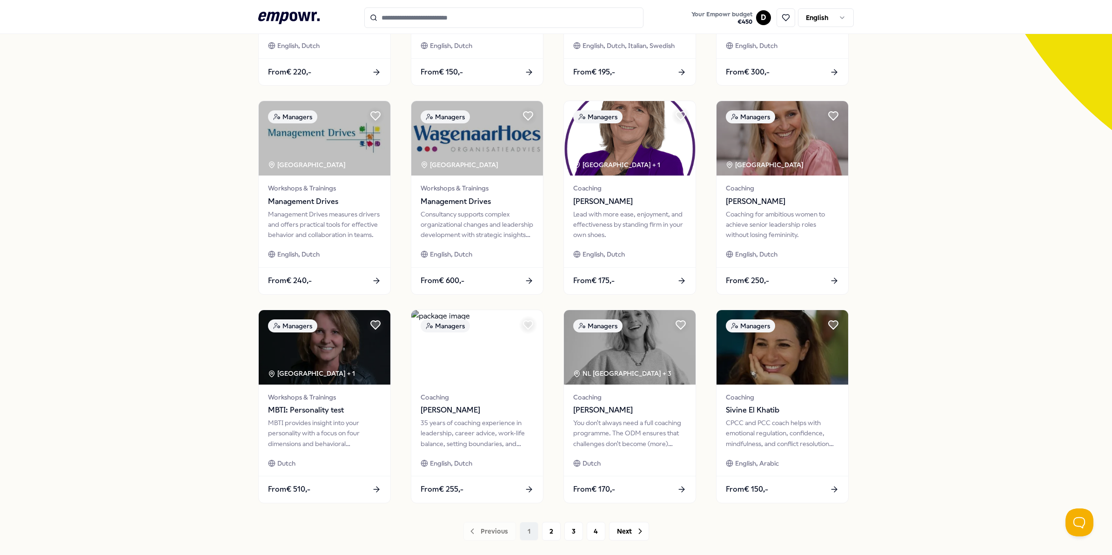
scroll to position [233, 0]
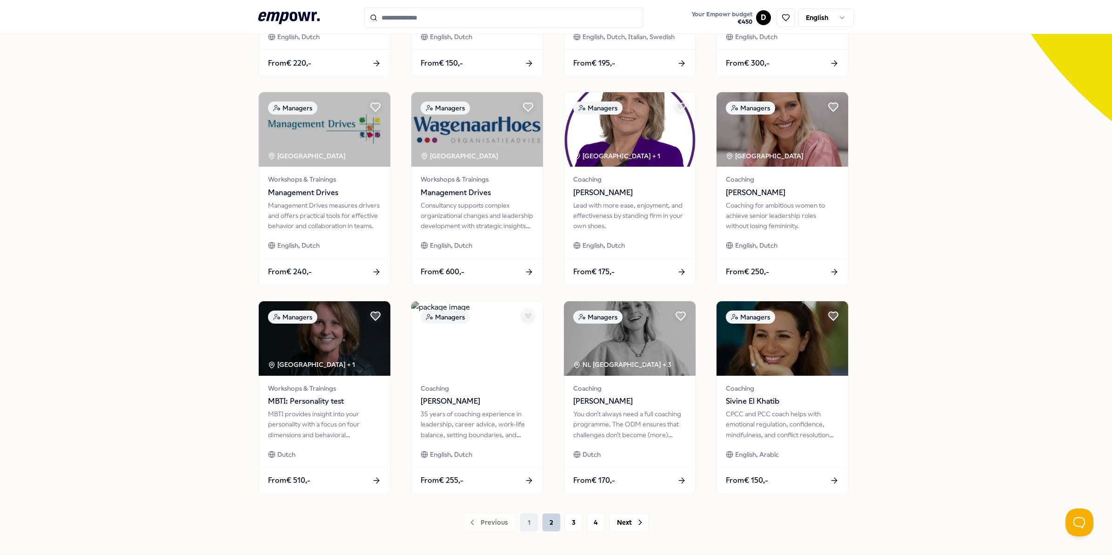
click at [548, 518] on button "2" at bounding box center [551, 522] width 19 height 19
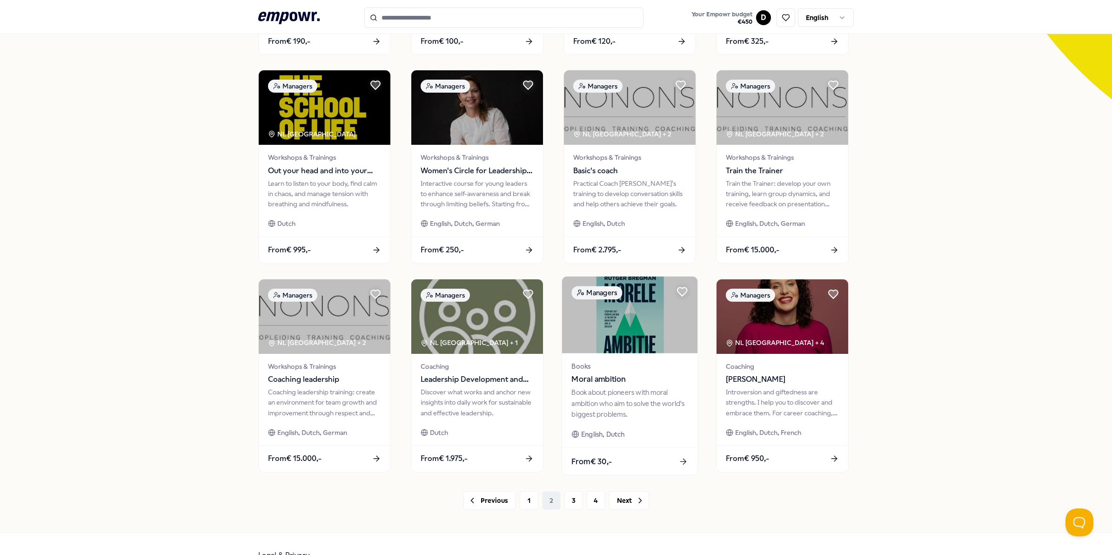
scroll to position [277, 0]
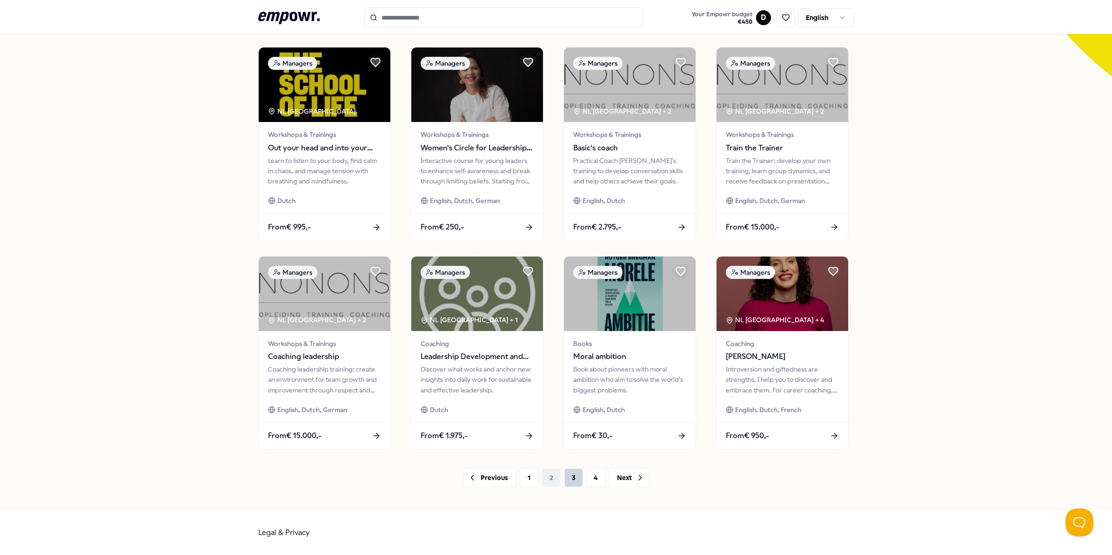
click at [573, 478] on button "3" at bounding box center [573, 477] width 19 height 19
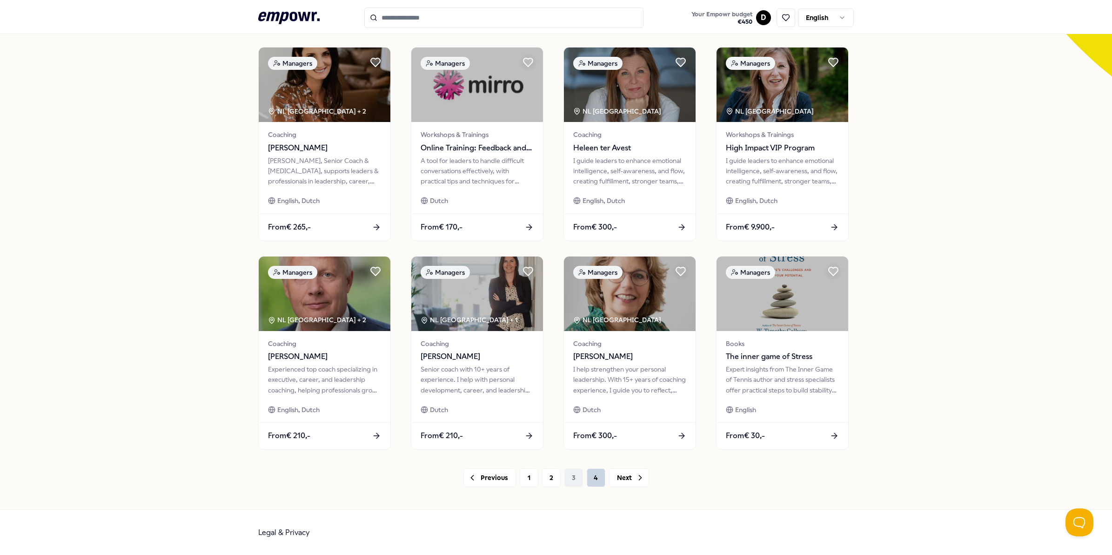
click at [587, 475] on button "4" at bounding box center [596, 477] width 19 height 19
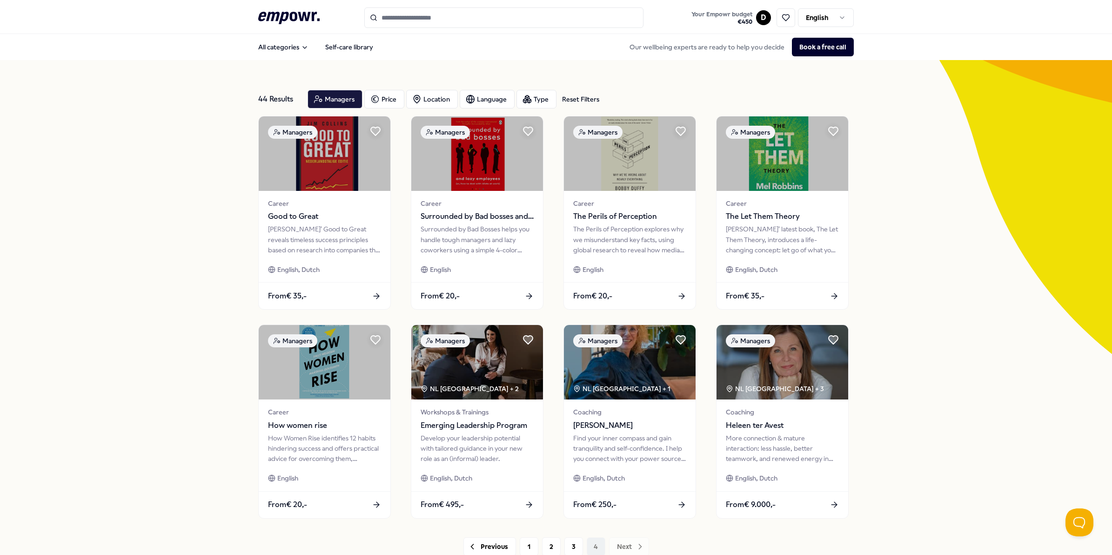
click at [292, 22] on icon ".empowr-logo_svg__cls-1{fill:#03032f}" at bounding box center [288, 17] width 61 height 17
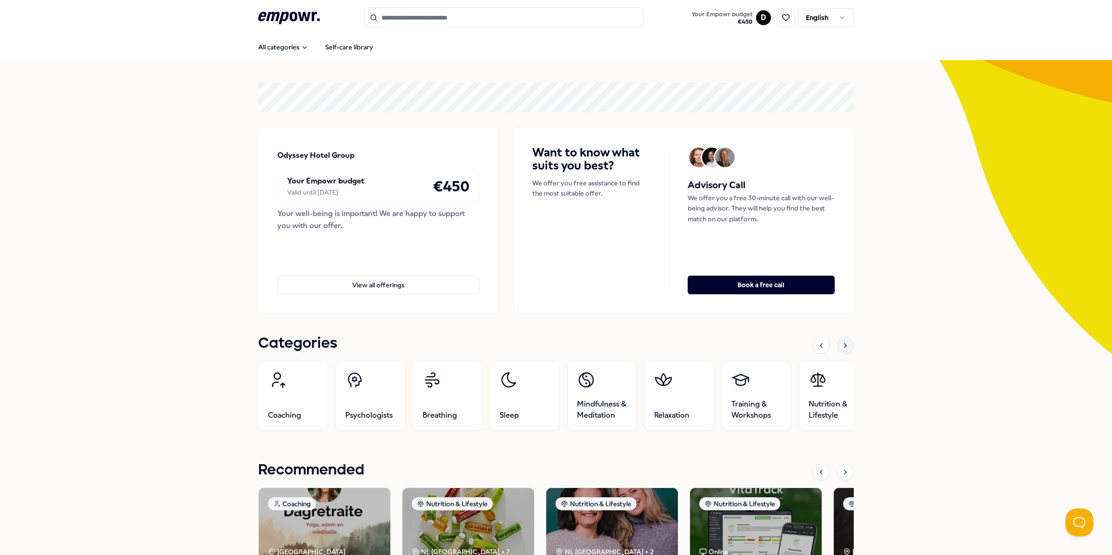
click at [838, 349] on div at bounding box center [845, 345] width 17 height 17
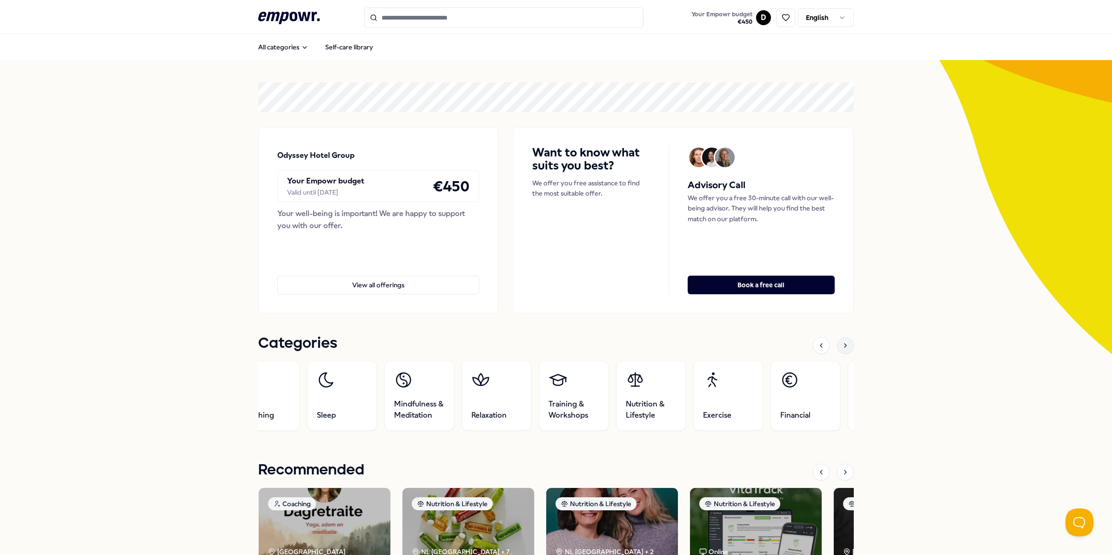
click at [838, 349] on div at bounding box center [845, 345] width 17 height 17
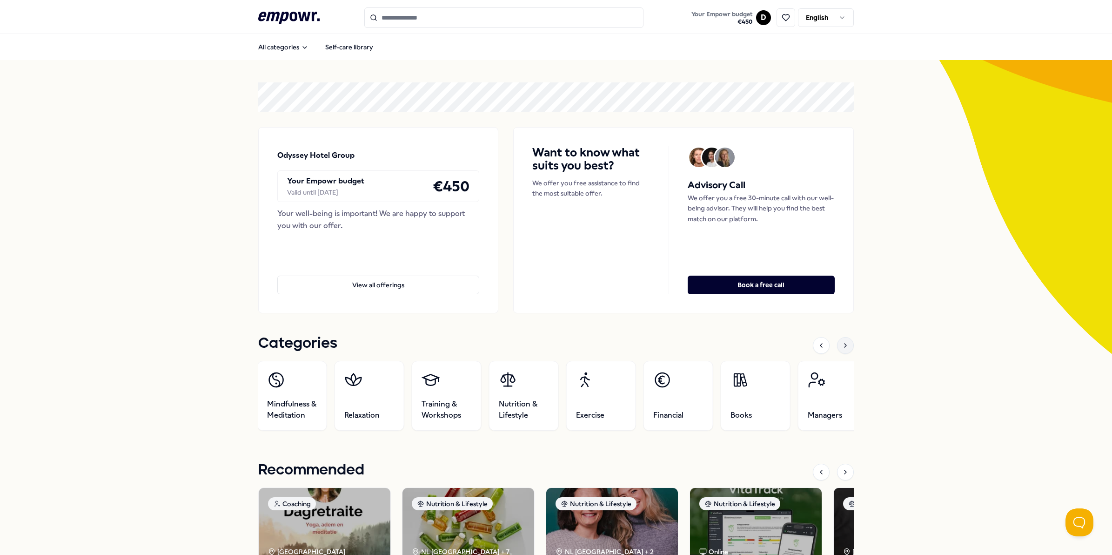
click at [838, 349] on div at bounding box center [845, 345] width 17 height 17
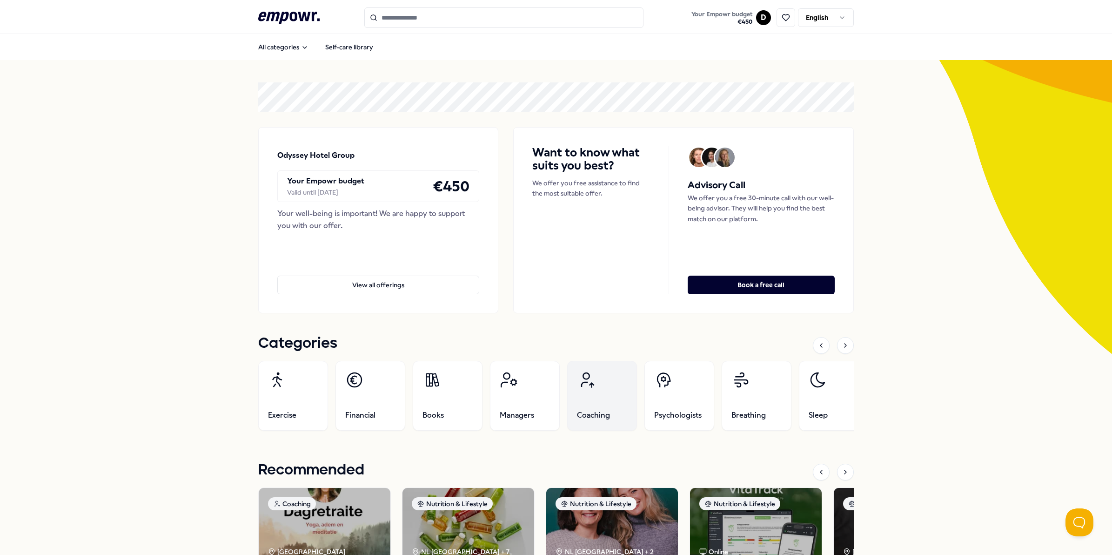
click at [586, 395] on link "Coaching" at bounding box center [602, 396] width 70 height 70
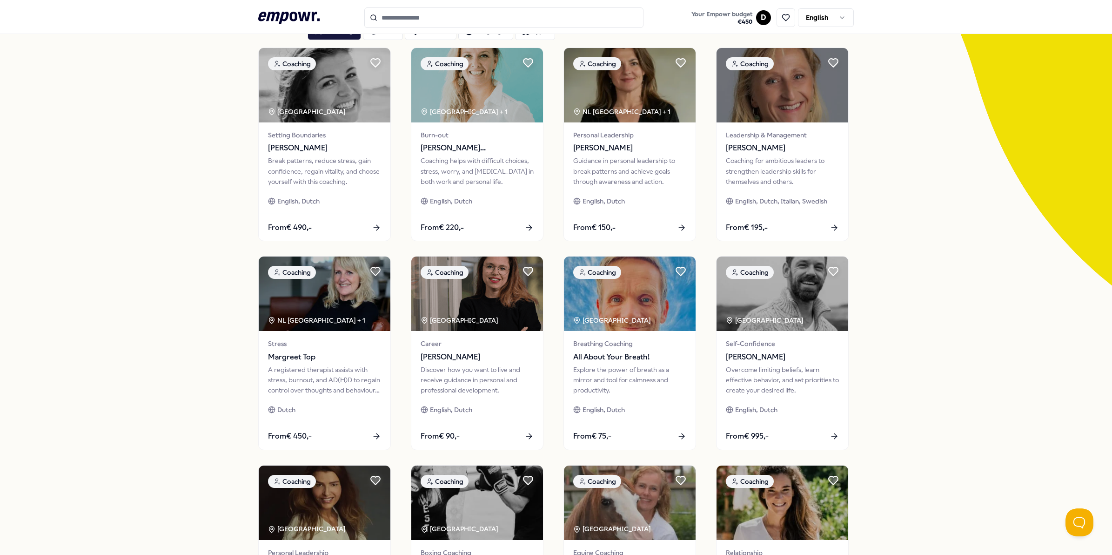
scroll to position [277, 0]
